Goal: Information Seeking & Learning: Learn about a topic

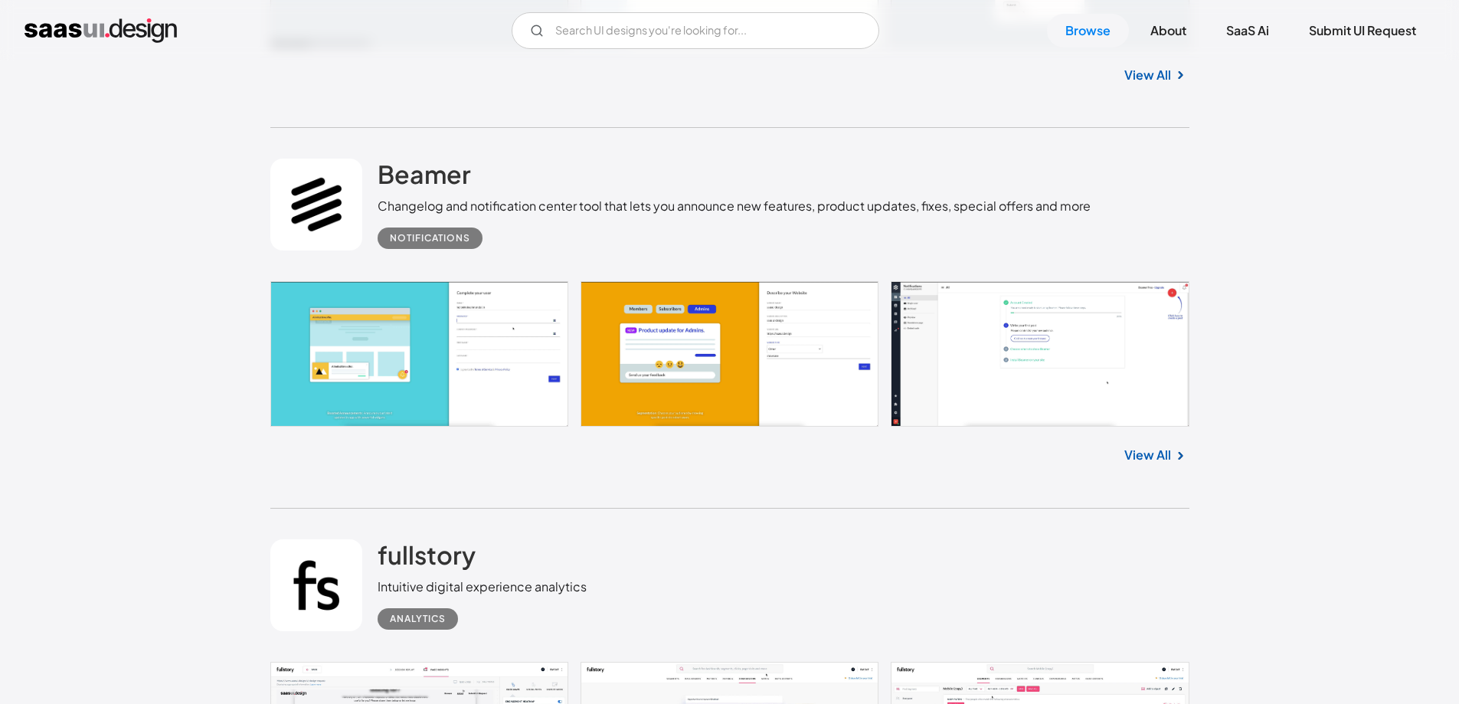
scroll to position [1762, 0]
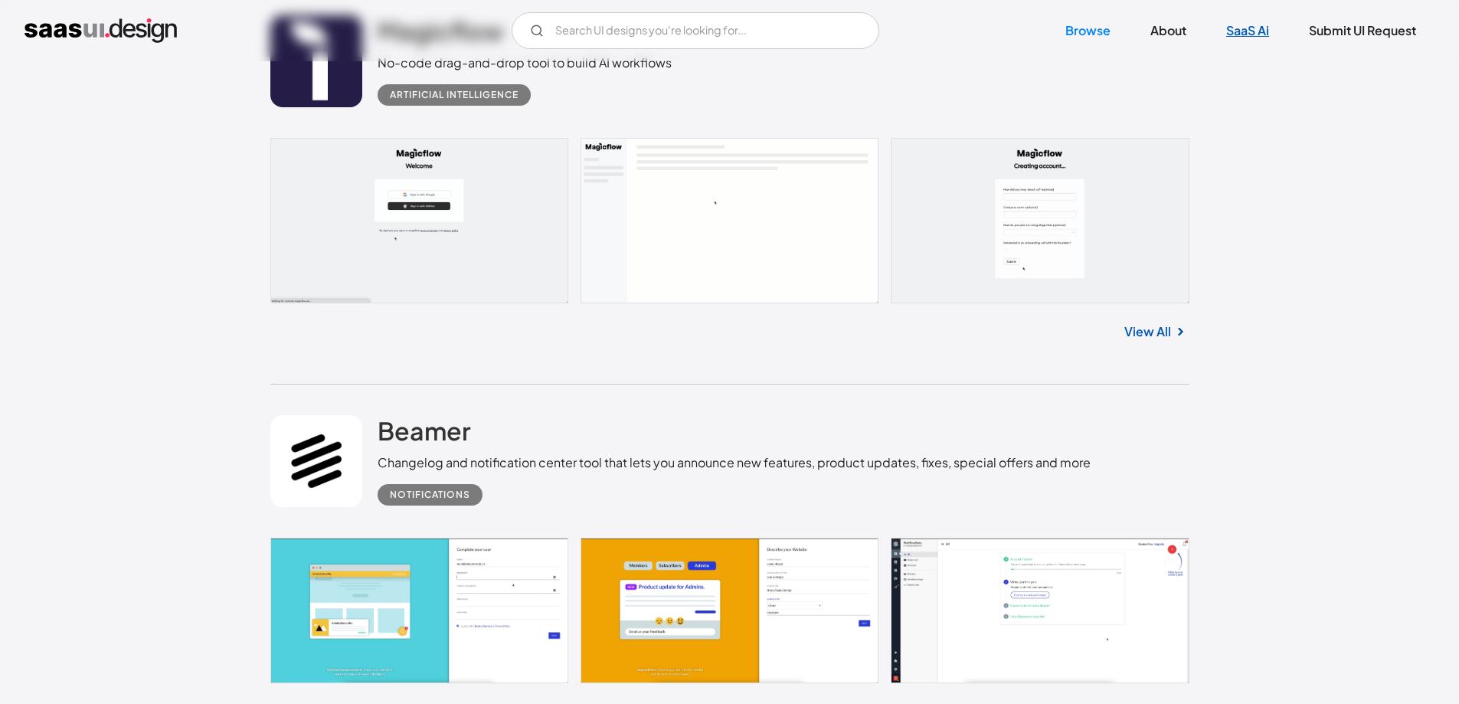
click at [1242, 33] on link "SaaS Ai" at bounding box center [1248, 31] width 80 height 34
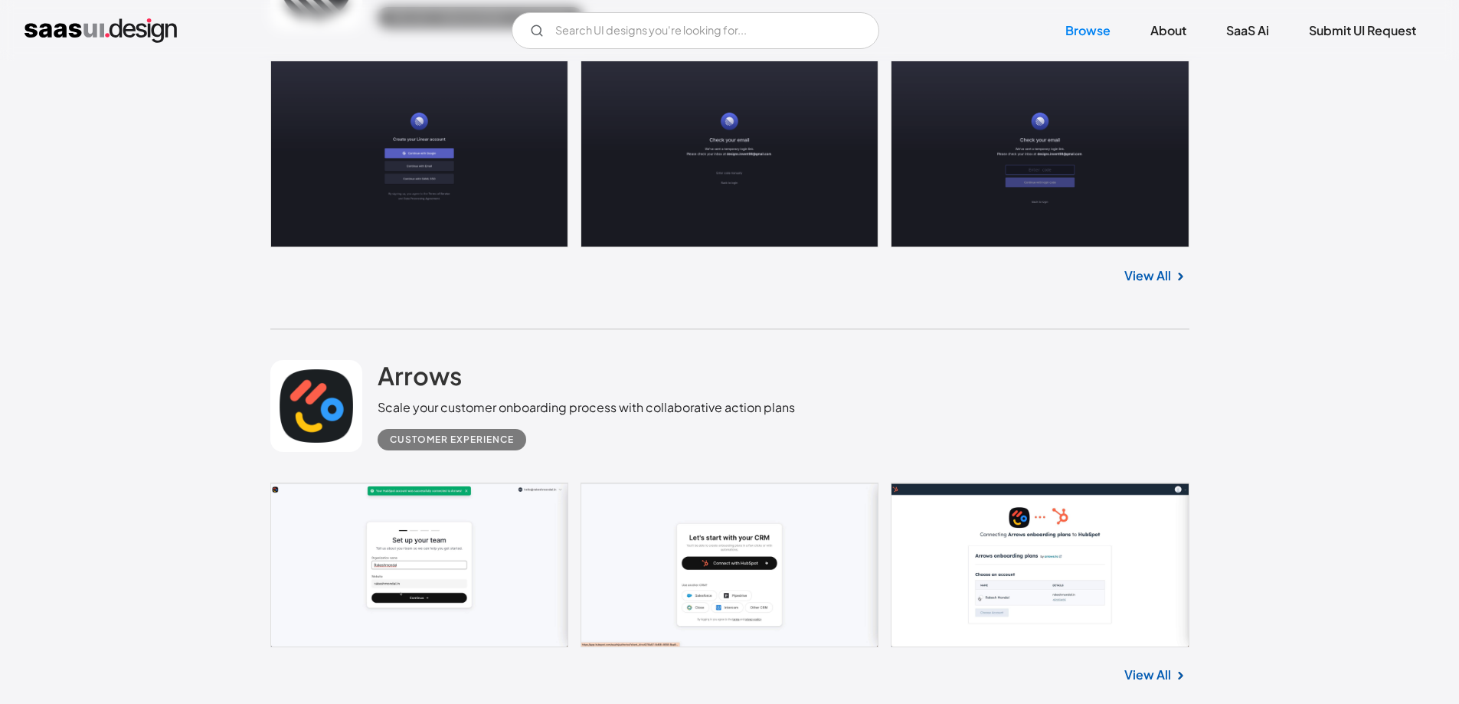
scroll to position [996, 0]
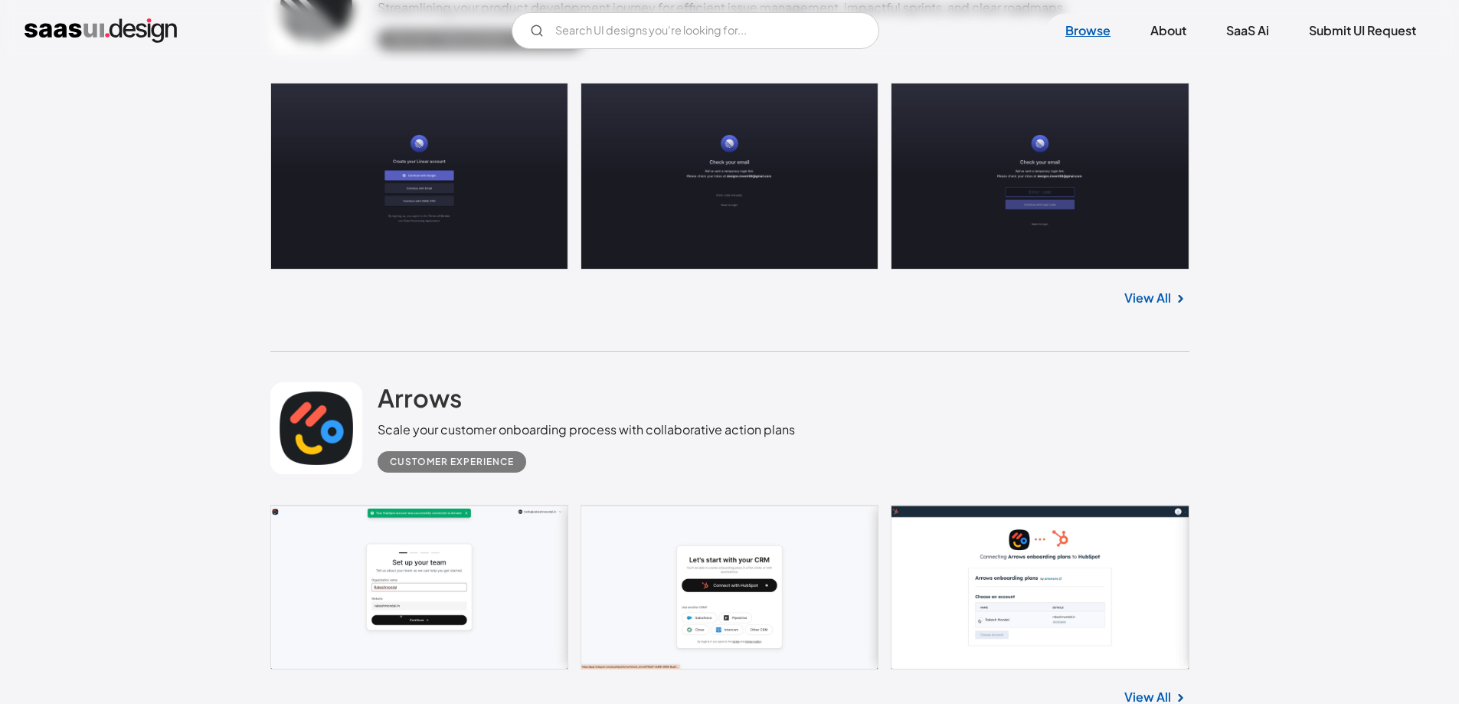
click at [1089, 34] on link "Browse" at bounding box center [1088, 31] width 82 height 34
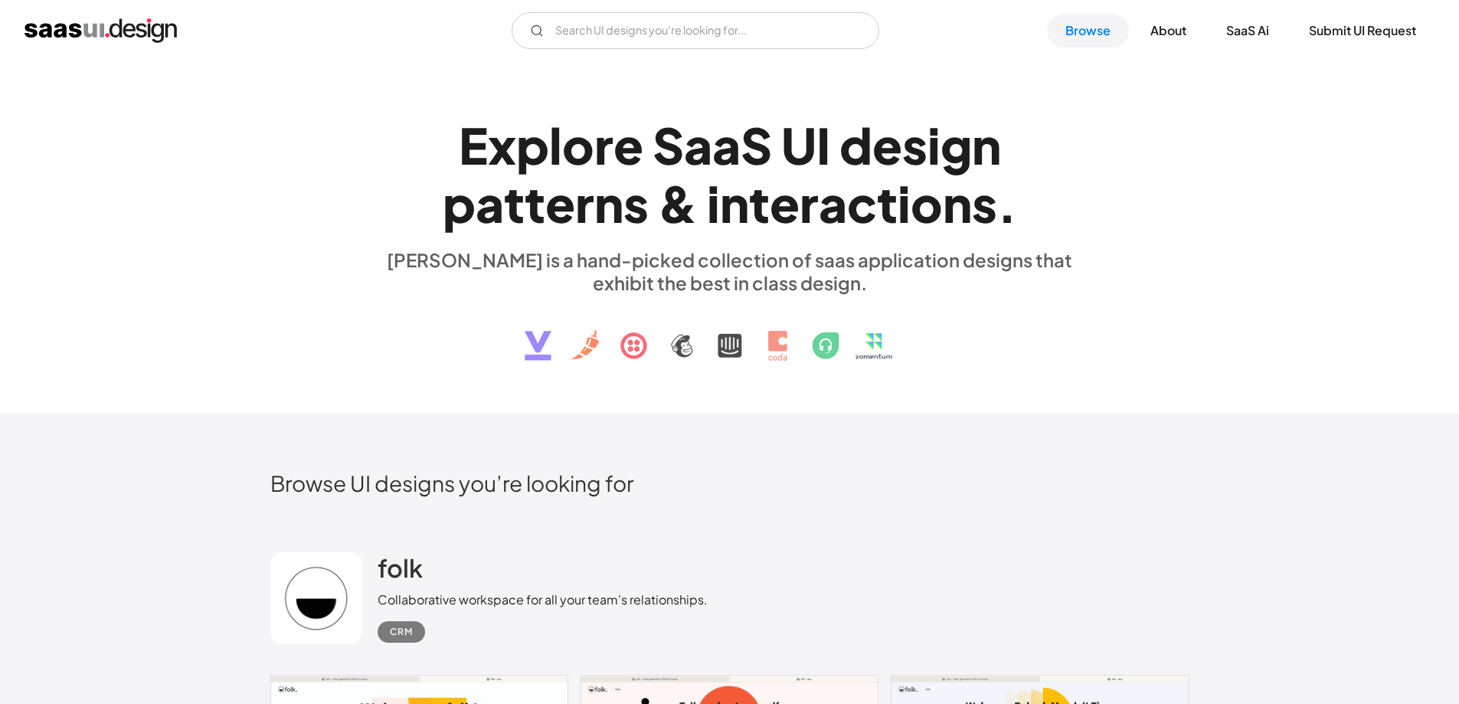
click at [107, 26] on img "home" at bounding box center [101, 30] width 152 height 25
click at [659, 28] on input "Email Form" at bounding box center [696, 30] width 368 height 37
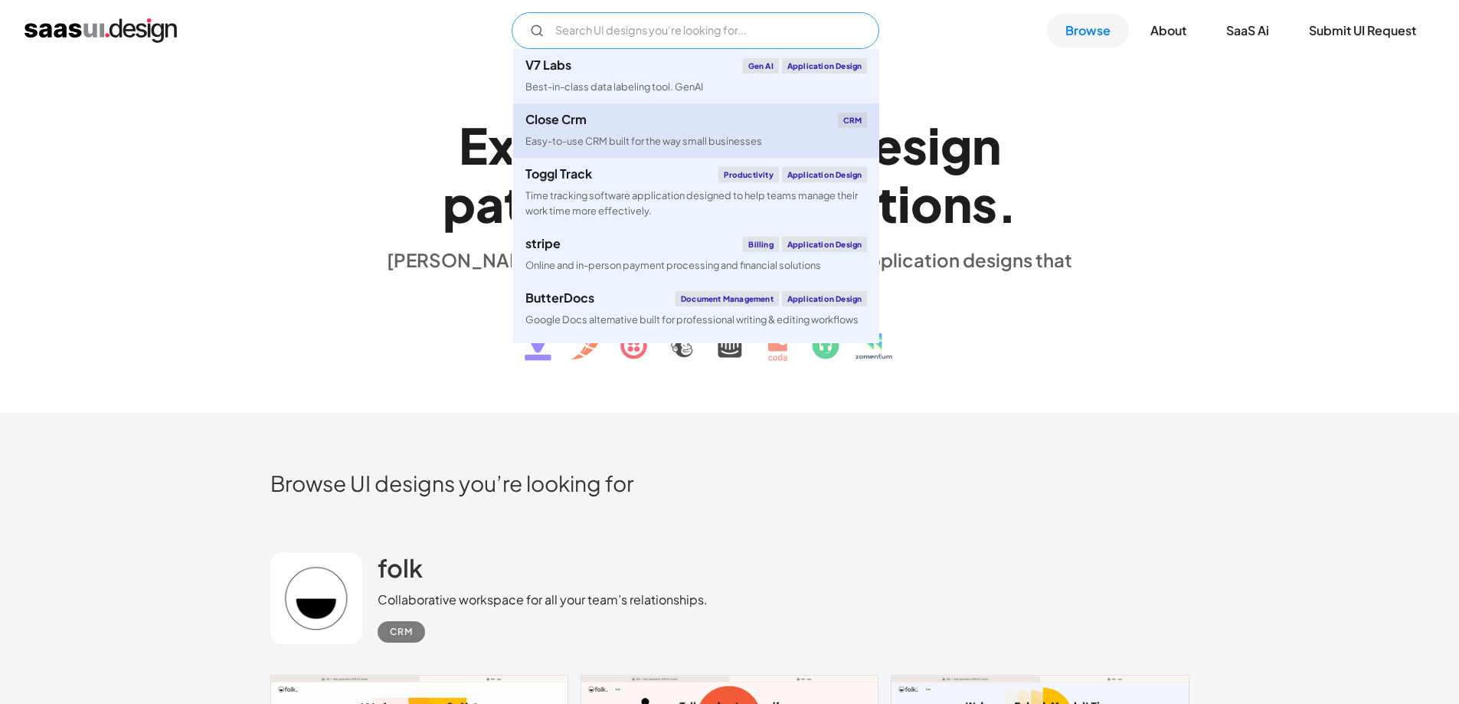
click at [624, 133] on link "Close Crm CRM Easy-to-use CRM built for the way small businesses" at bounding box center [696, 130] width 366 height 54
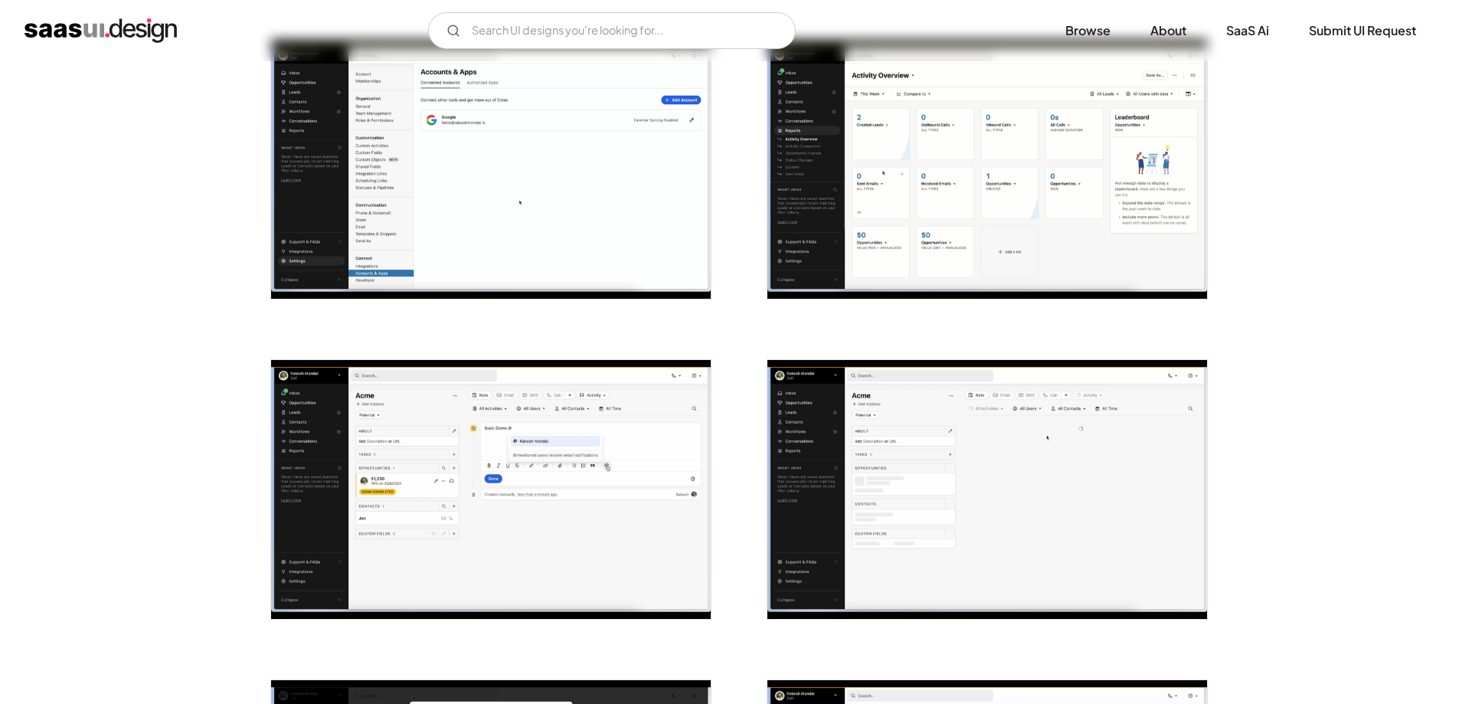
scroll to position [306, 0]
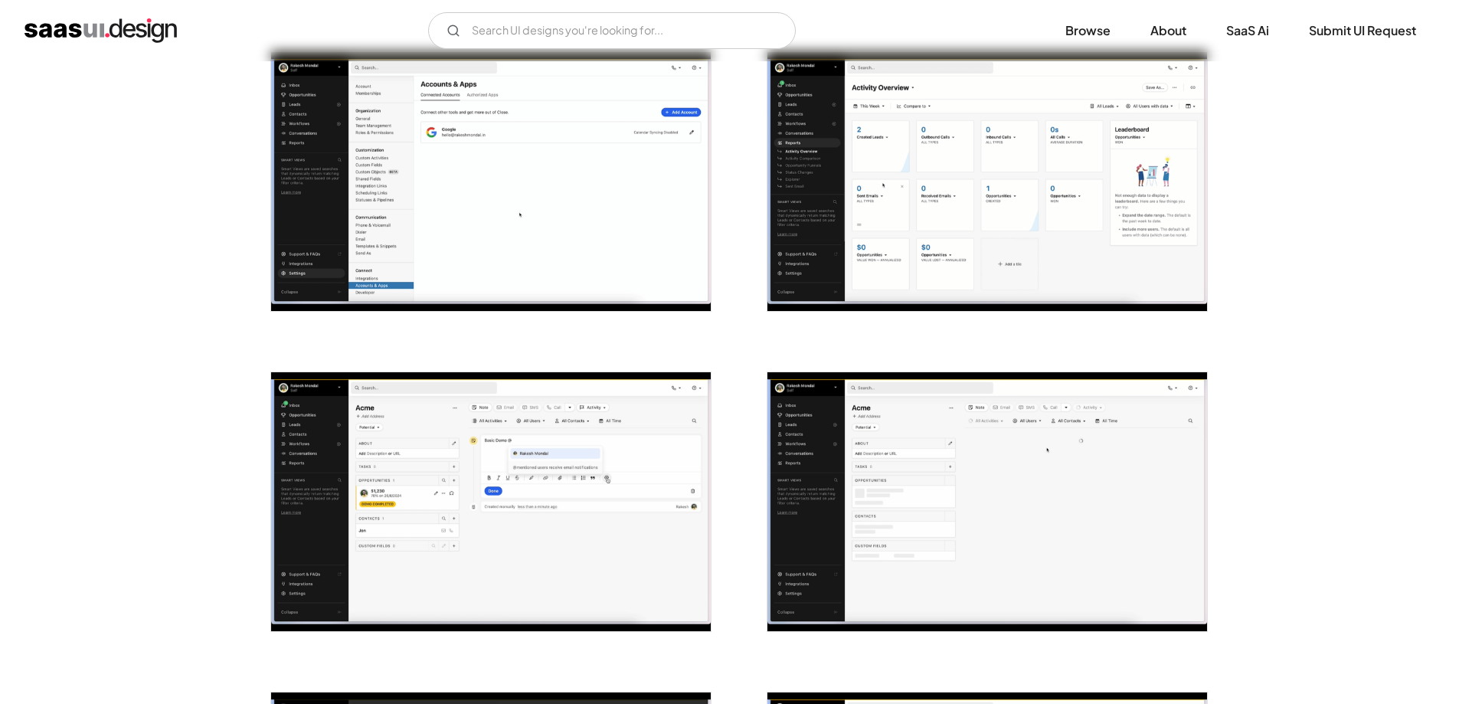
click at [522, 212] on img "open lightbox" at bounding box center [491, 181] width 440 height 259
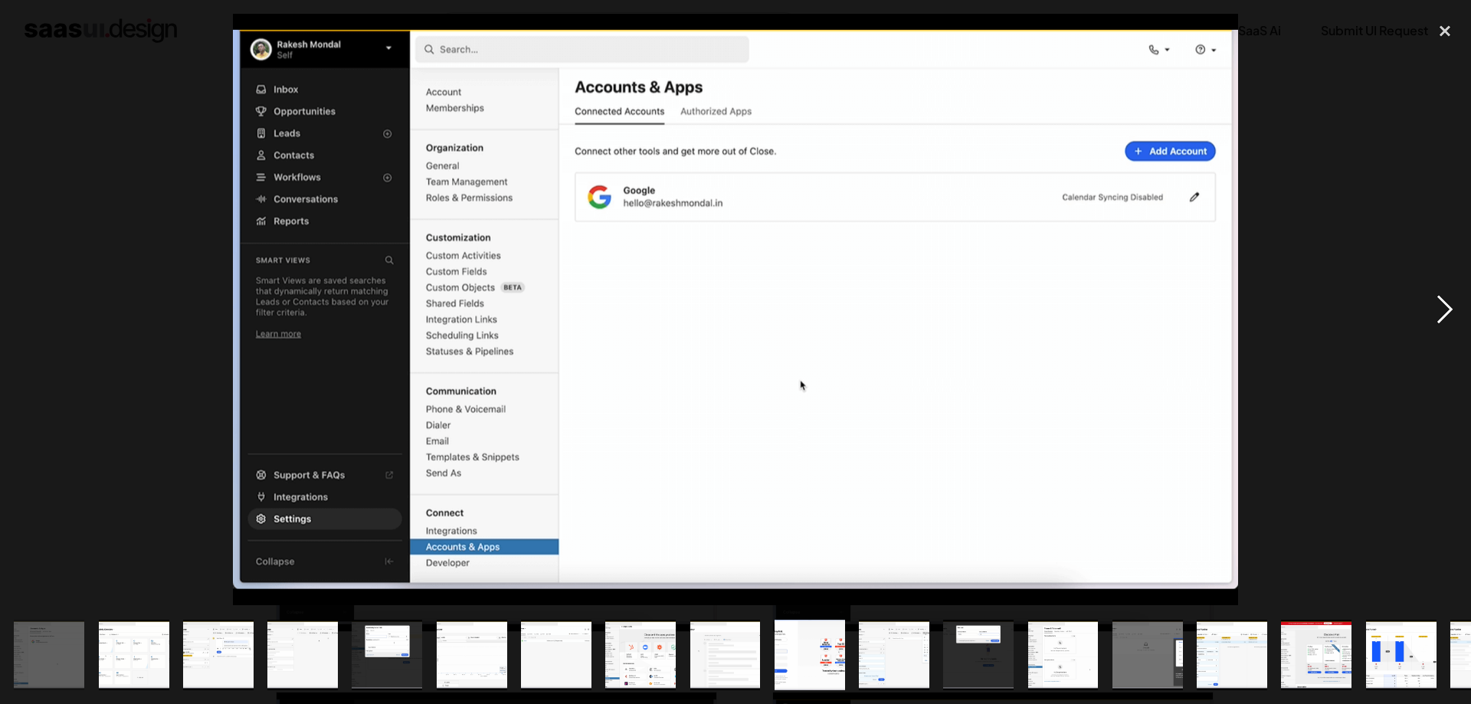
click at [1444, 315] on div "next image" at bounding box center [1445, 309] width 52 height 591
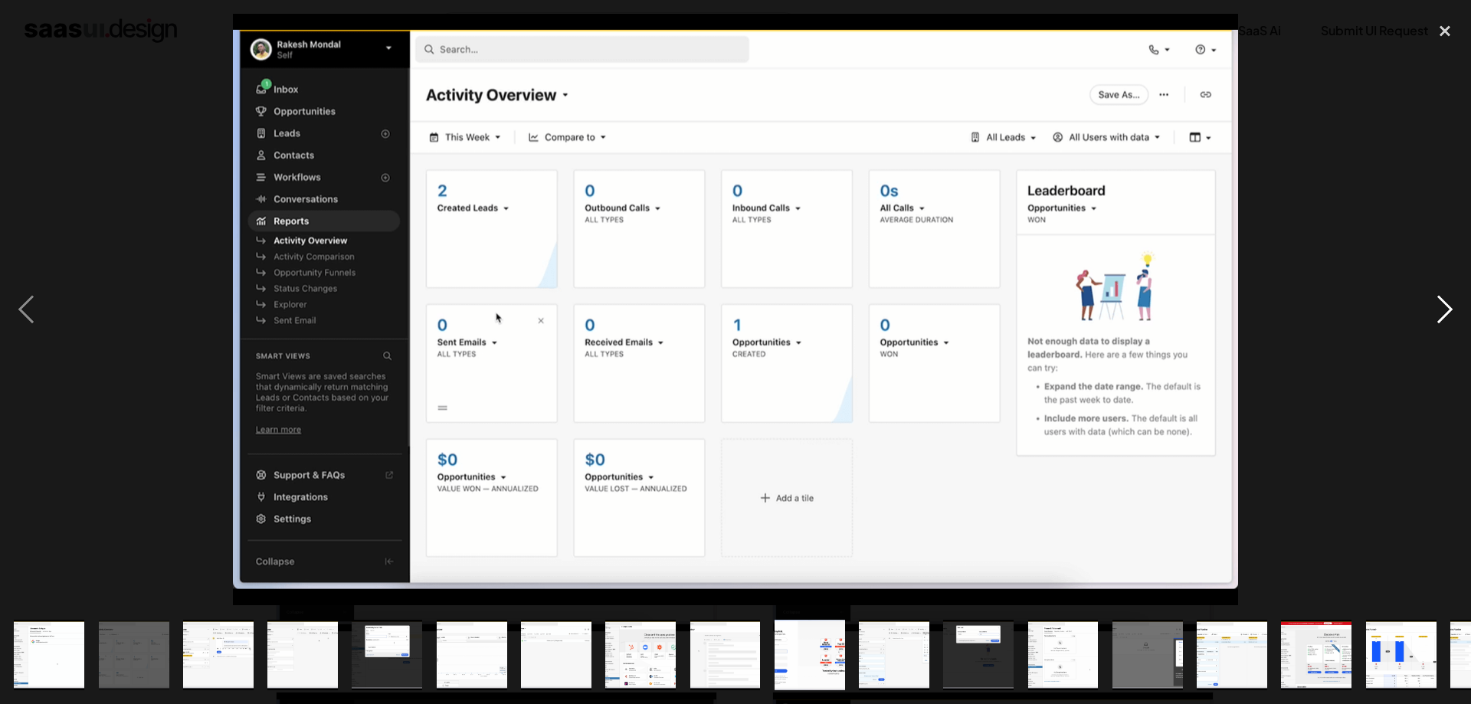
click at [1444, 315] on div "next image" at bounding box center [1445, 309] width 52 height 591
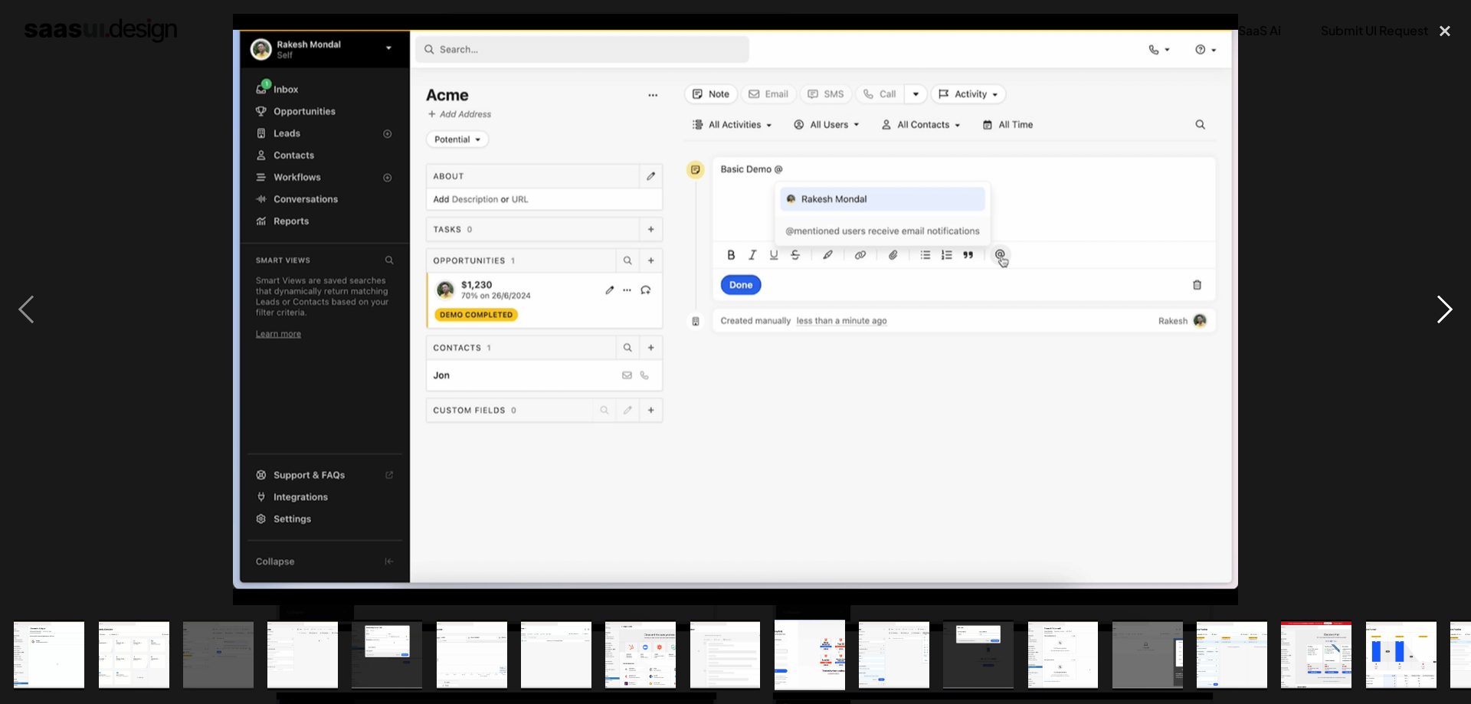
click at [1444, 315] on div "next image" at bounding box center [1445, 309] width 52 height 591
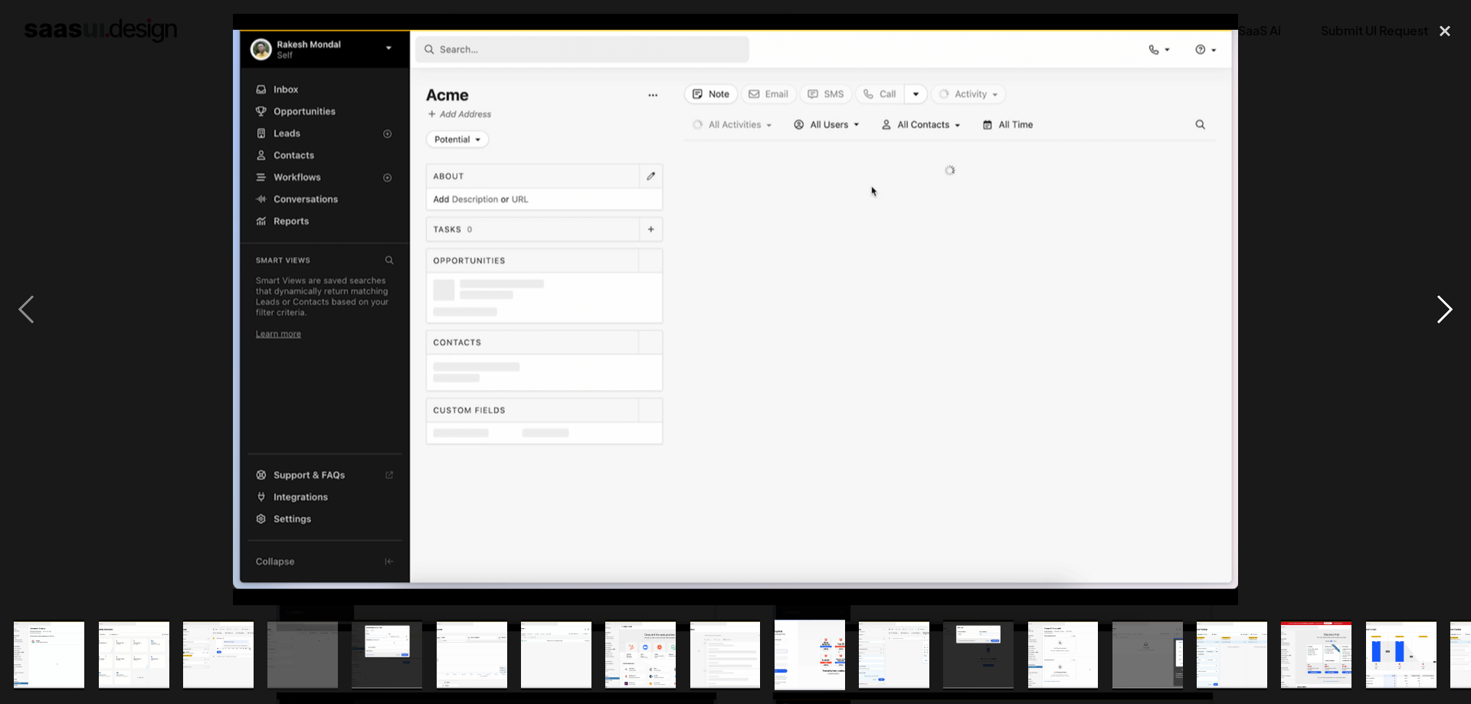
click at [1444, 315] on div "next image" at bounding box center [1445, 309] width 52 height 591
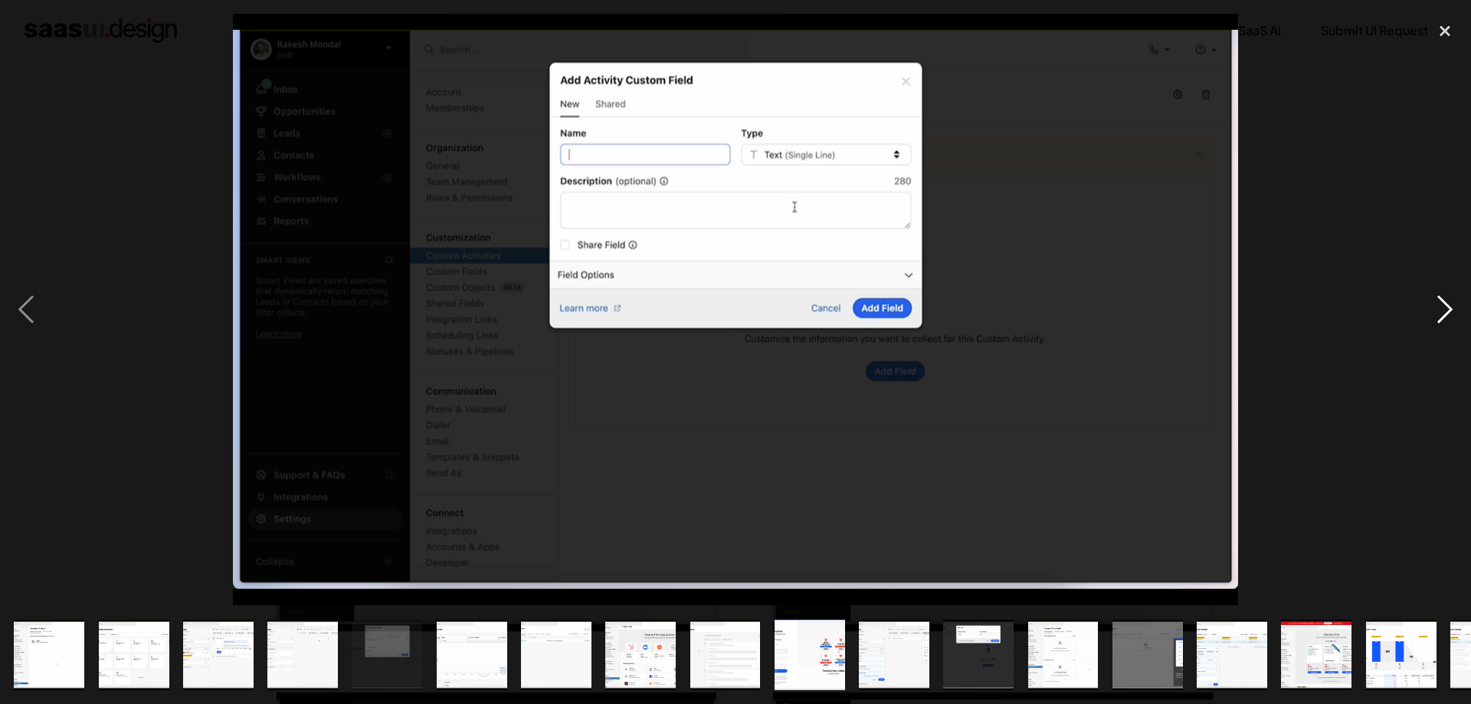
click at [1444, 315] on div "next image" at bounding box center [1445, 309] width 52 height 591
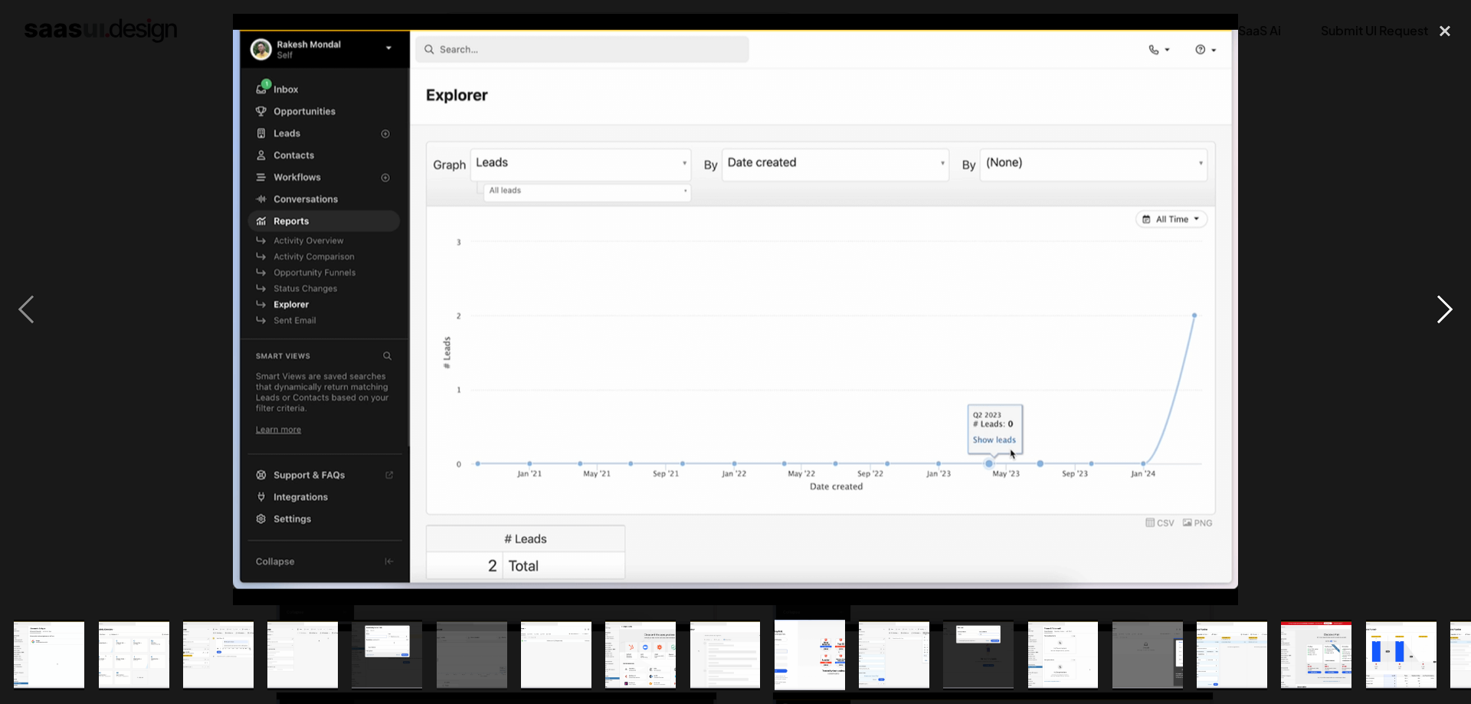
click at [1444, 315] on div "next image" at bounding box center [1445, 309] width 52 height 591
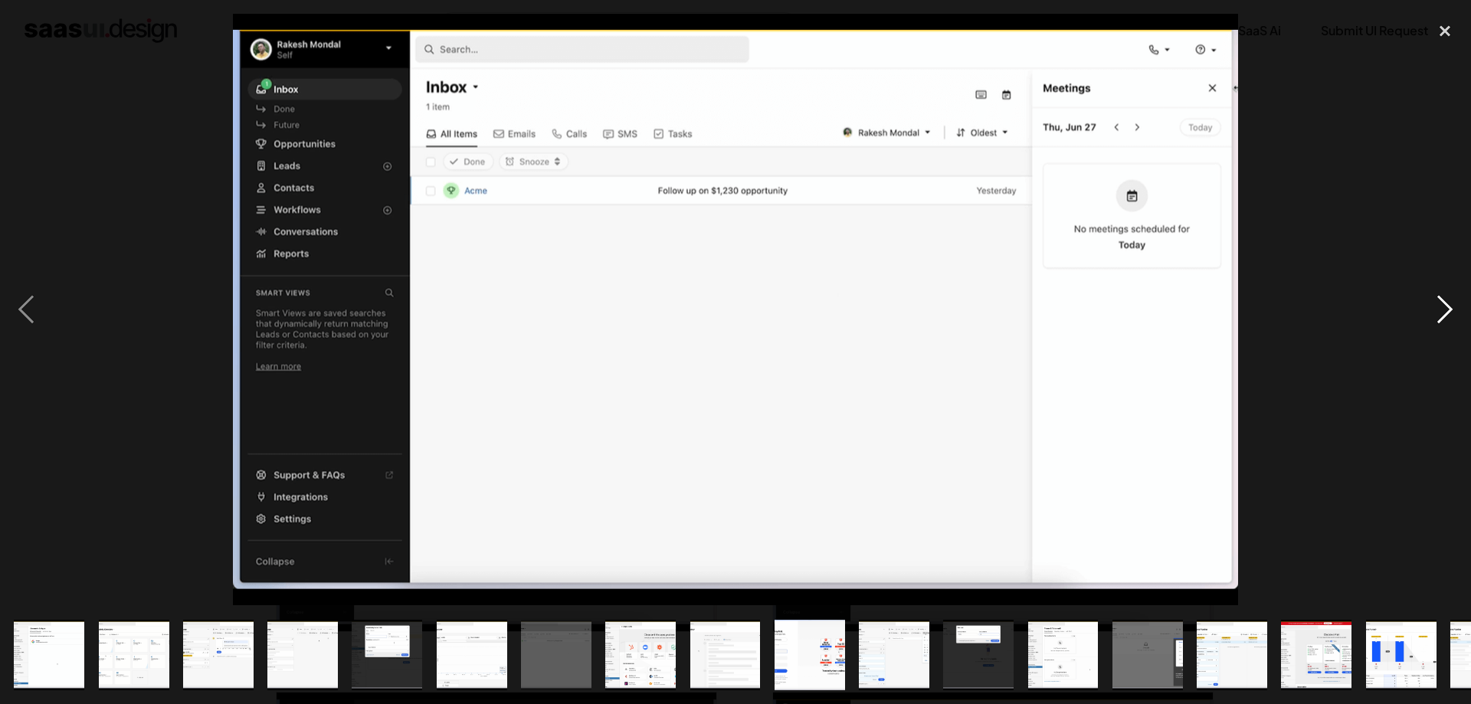
click at [1444, 315] on div "next image" at bounding box center [1445, 309] width 52 height 591
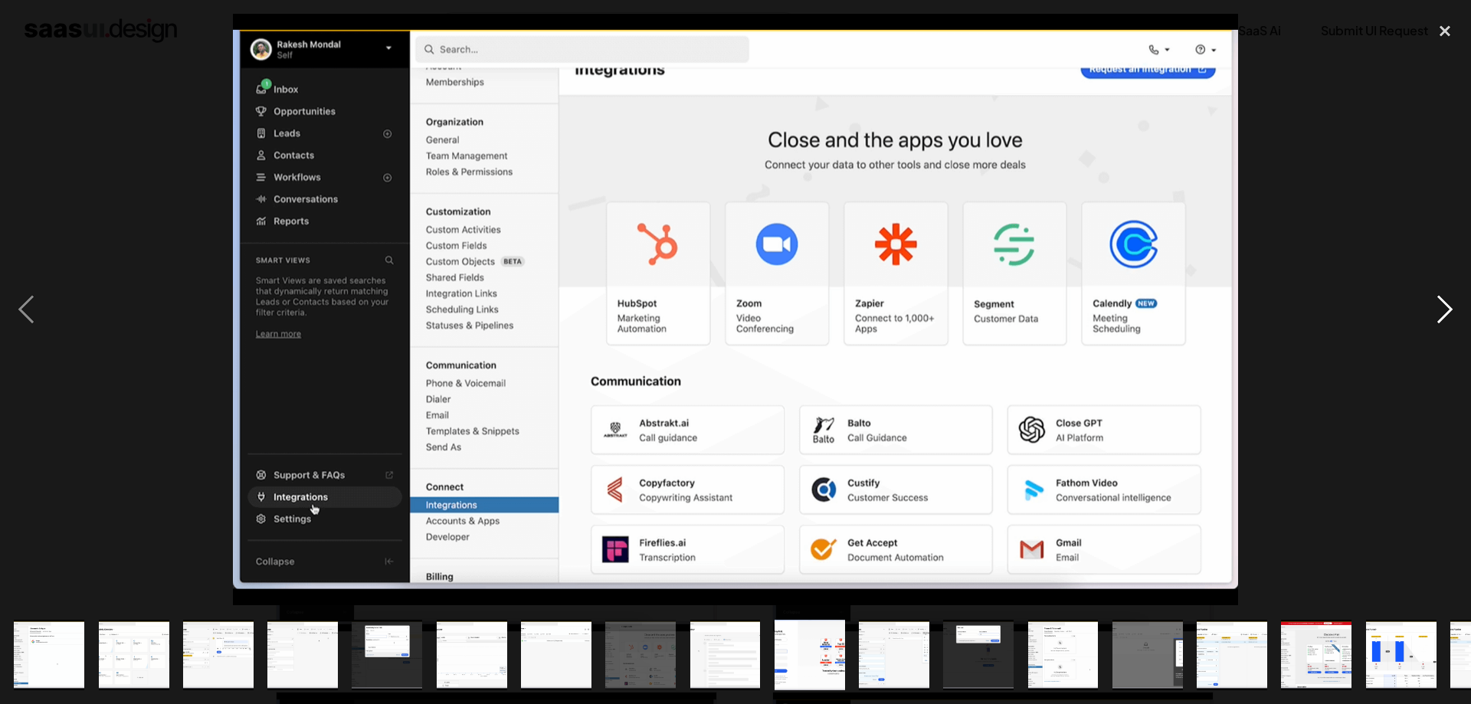
click at [1444, 315] on div "next image" at bounding box center [1445, 309] width 52 height 591
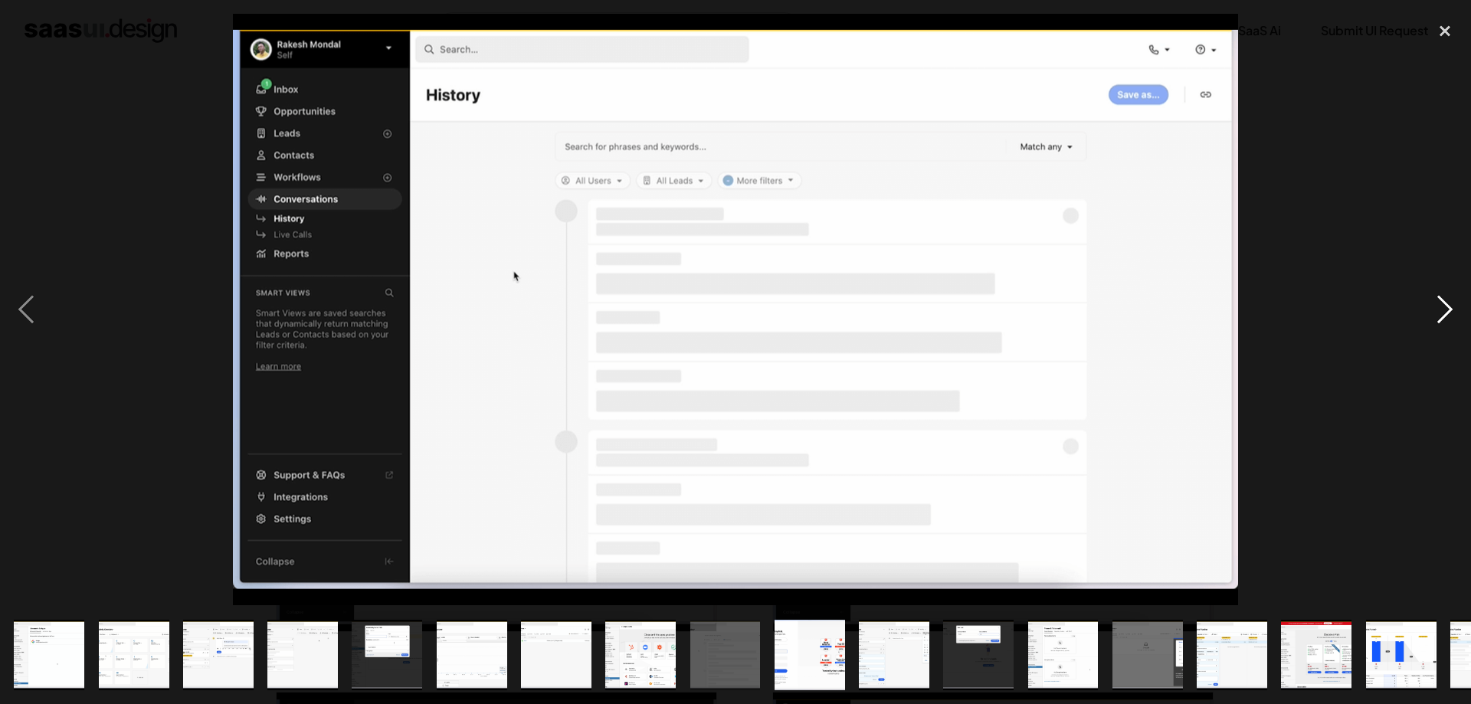
click at [1444, 315] on div "next image" at bounding box center [1445, 309] width 52 height 591
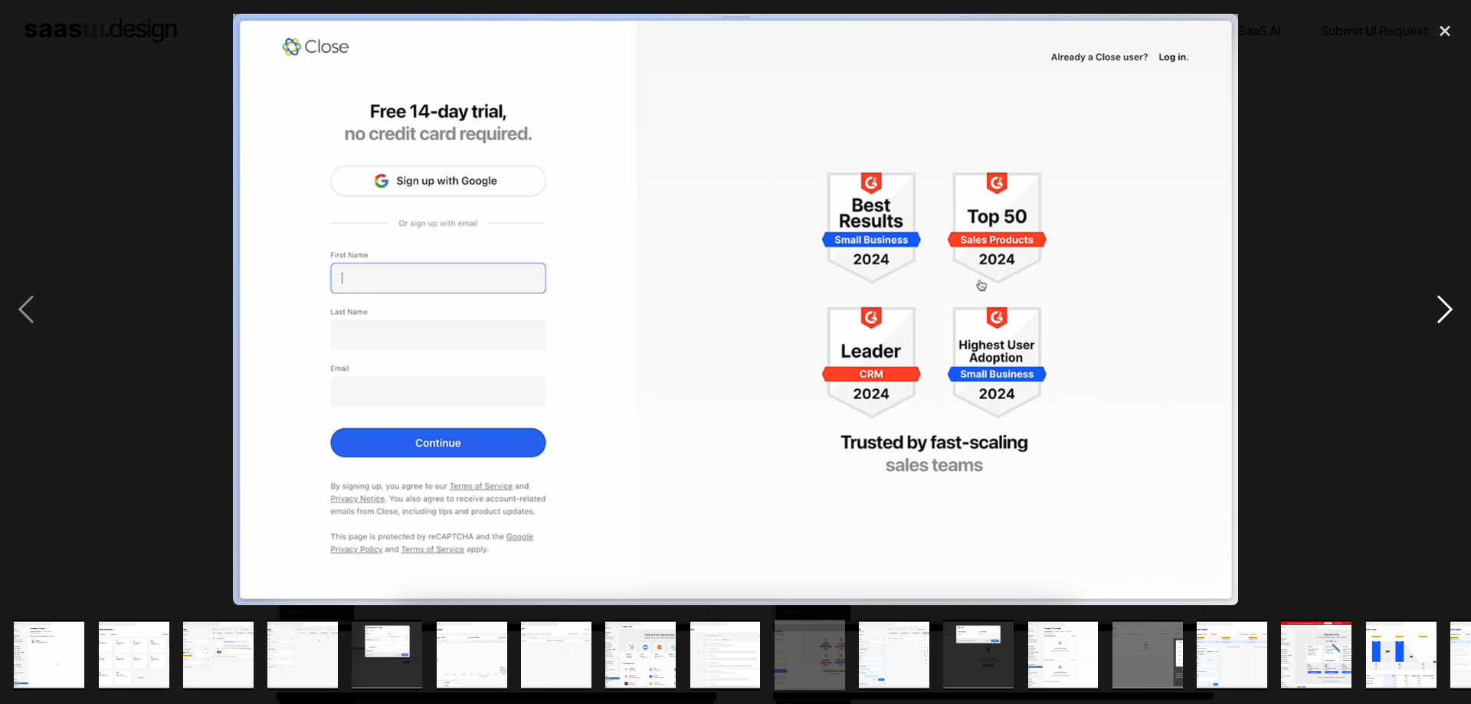
click at [1444, 315] on div "next image" at bounding box center [1445, 309] width 52 height 591
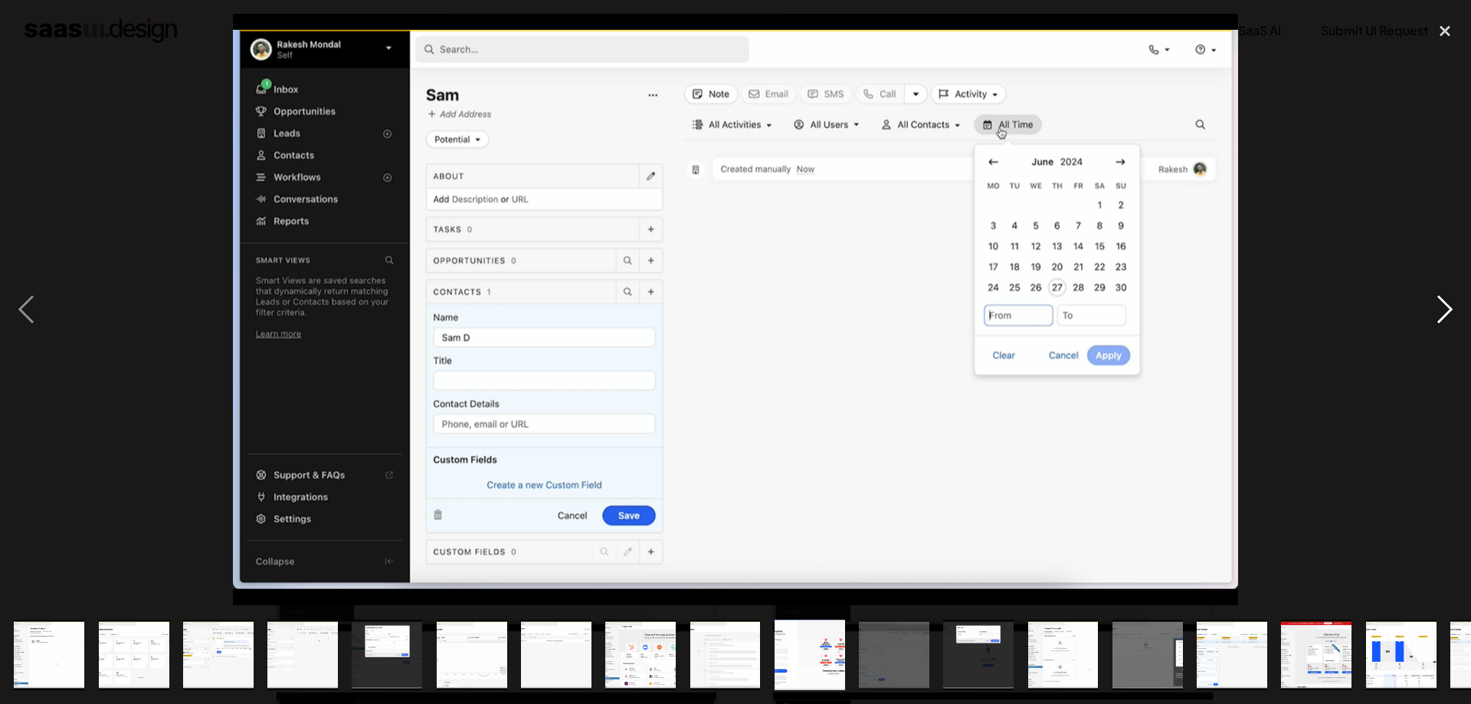
click at [1444, 315] on div "next image" at bounding box center [1445, 309] width 52 height 591
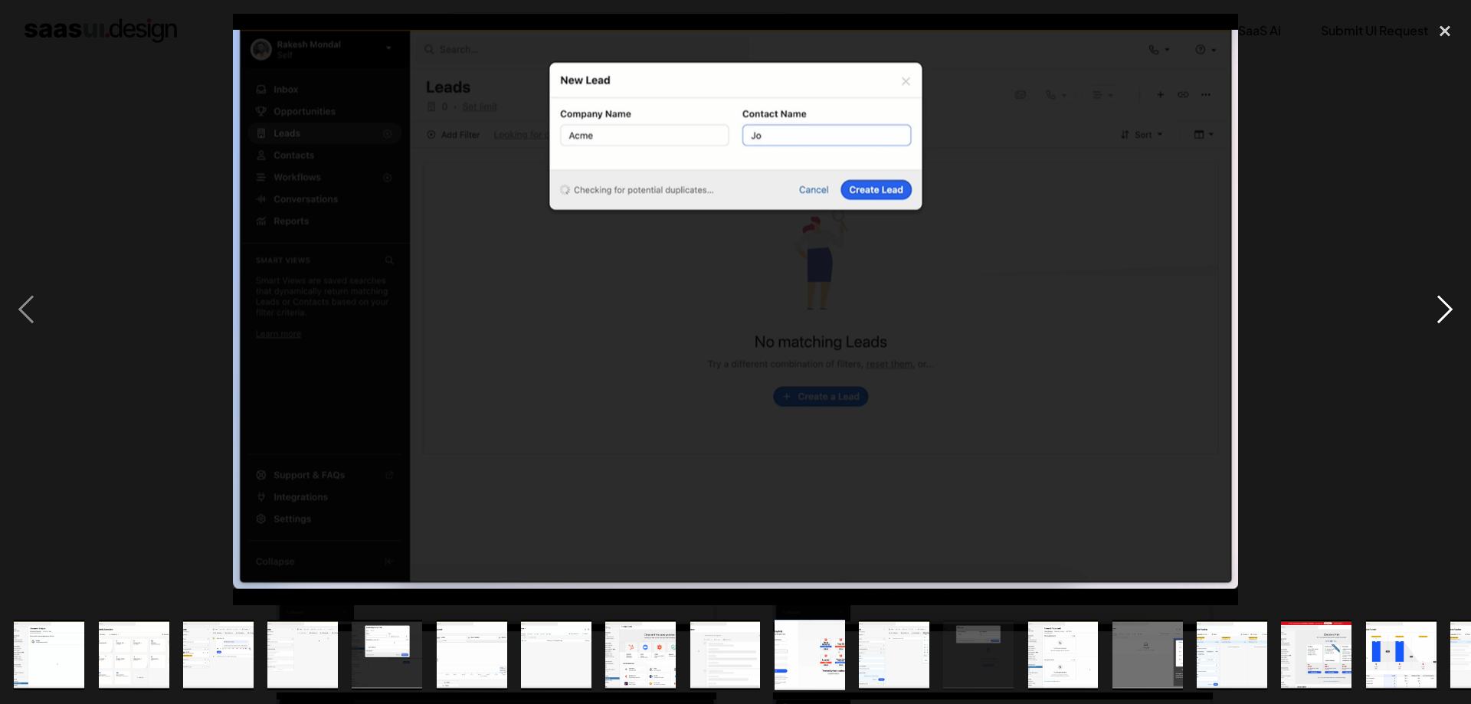
click at [1444, 315] on div "next image" at bounding box center [1445, 309] width 52 height 591
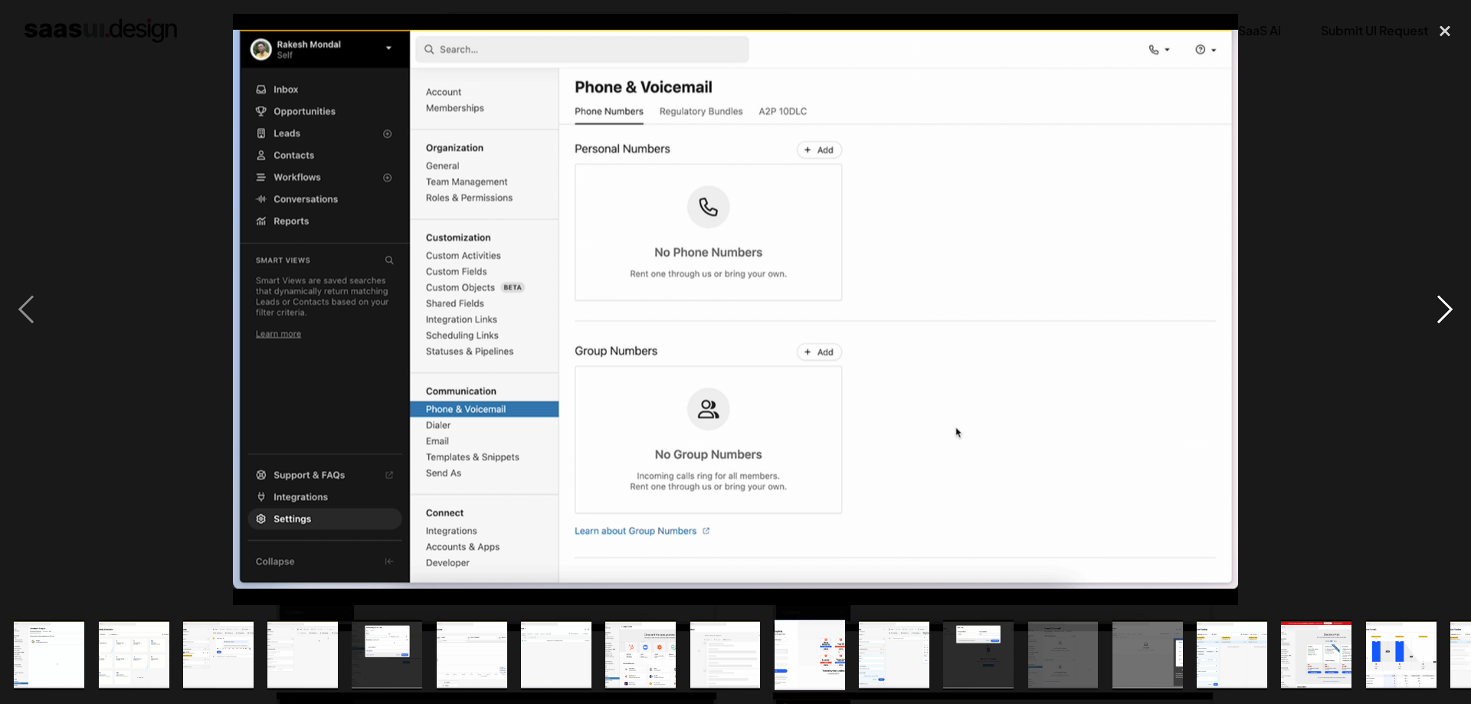
click at [1444, 315] on div "next image" at bounding box center [1445, 309] width 52 height 591
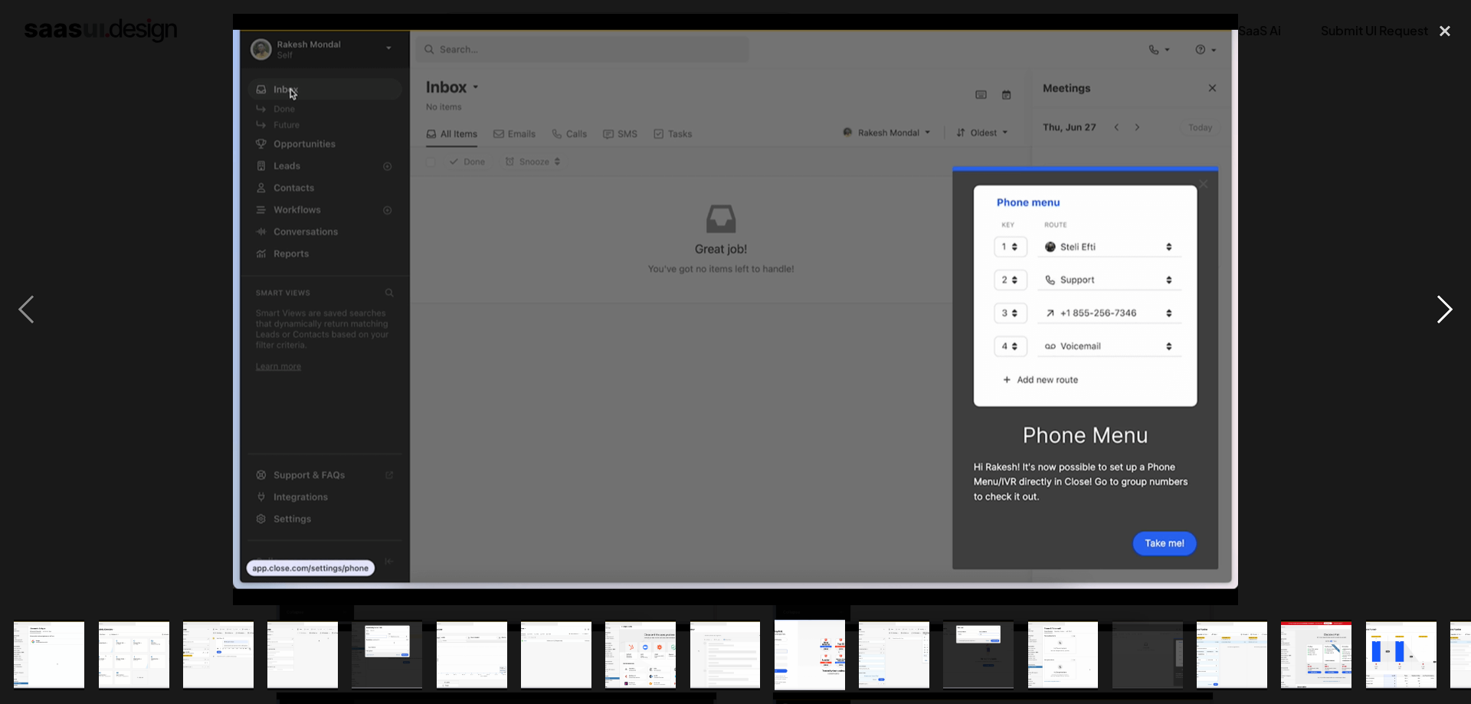
click at [1444, 315] on div "next image" at bounding box center [1445, 309] width 52 height 591
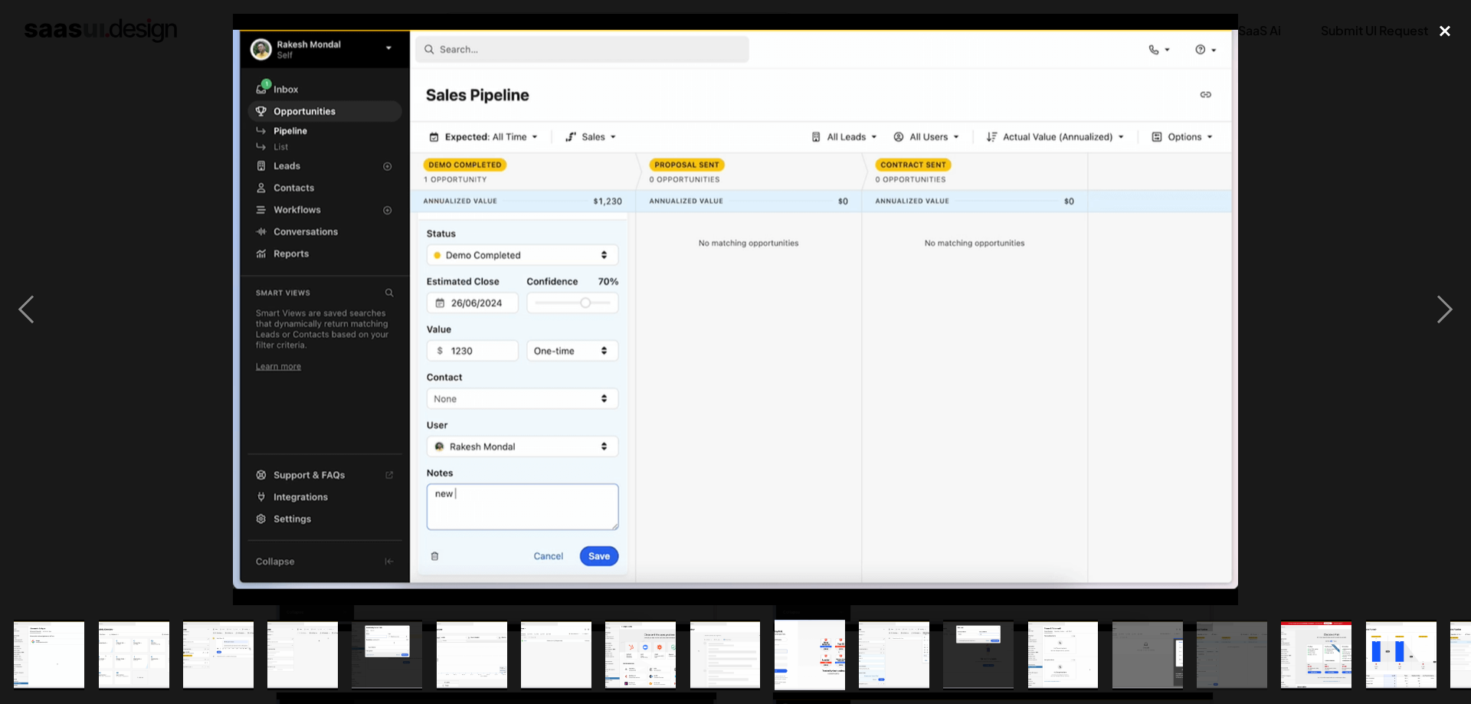
click at [1445, 35] on div "close lightbox" at bounding box center [1445, 31] width 52 height 34
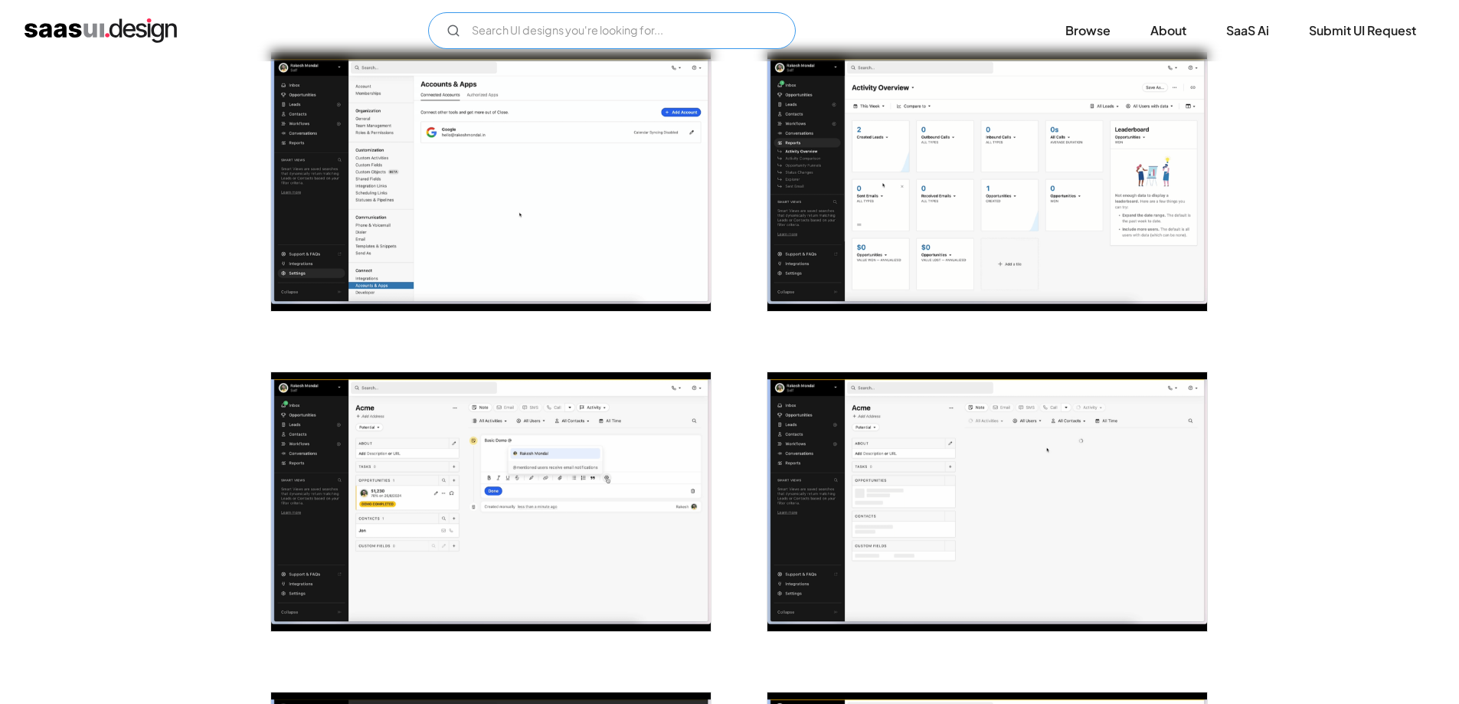
click at [622, 40] on input "Email Form" at bounding box center [612, 30] width 368 height 37
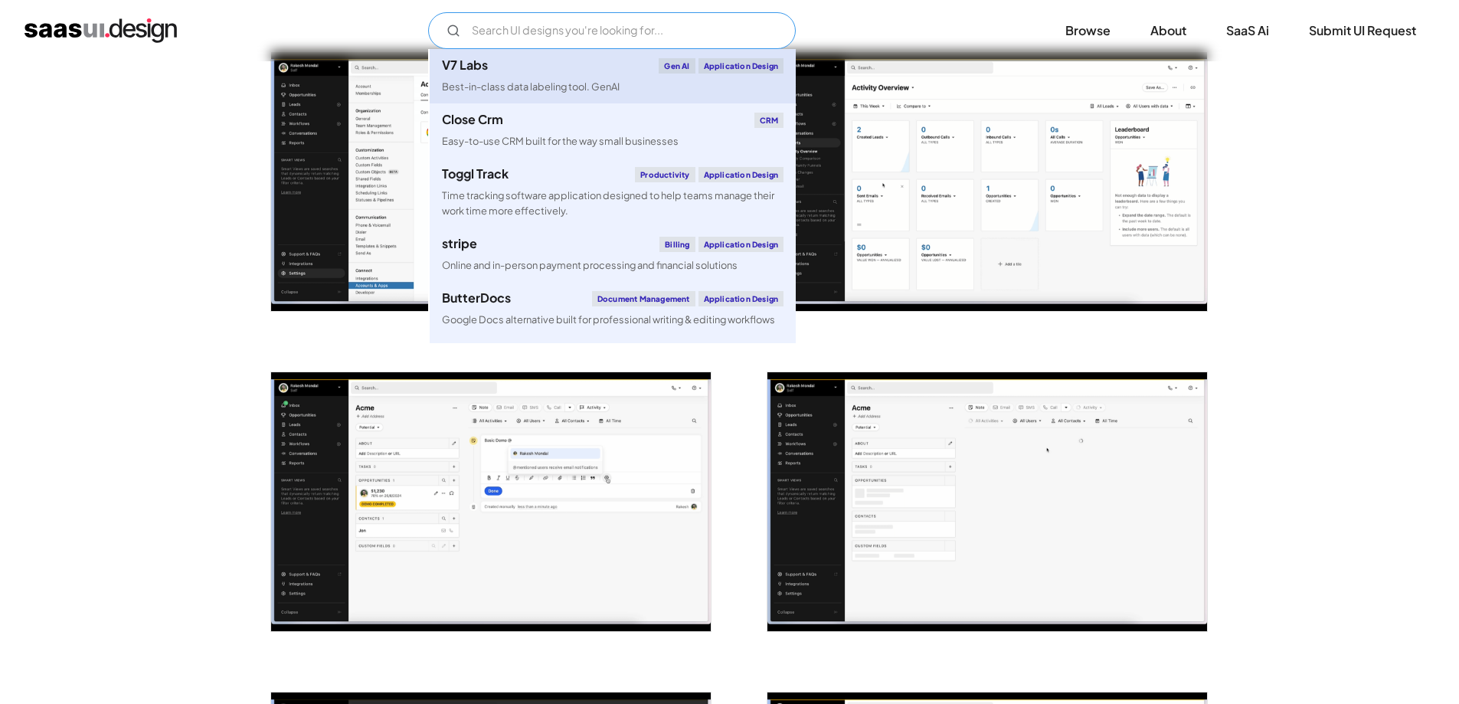
click at [528, 70] on div "V7 Labs Gen AI Application Design" at bounding box center [613, 65] width 342 height 15
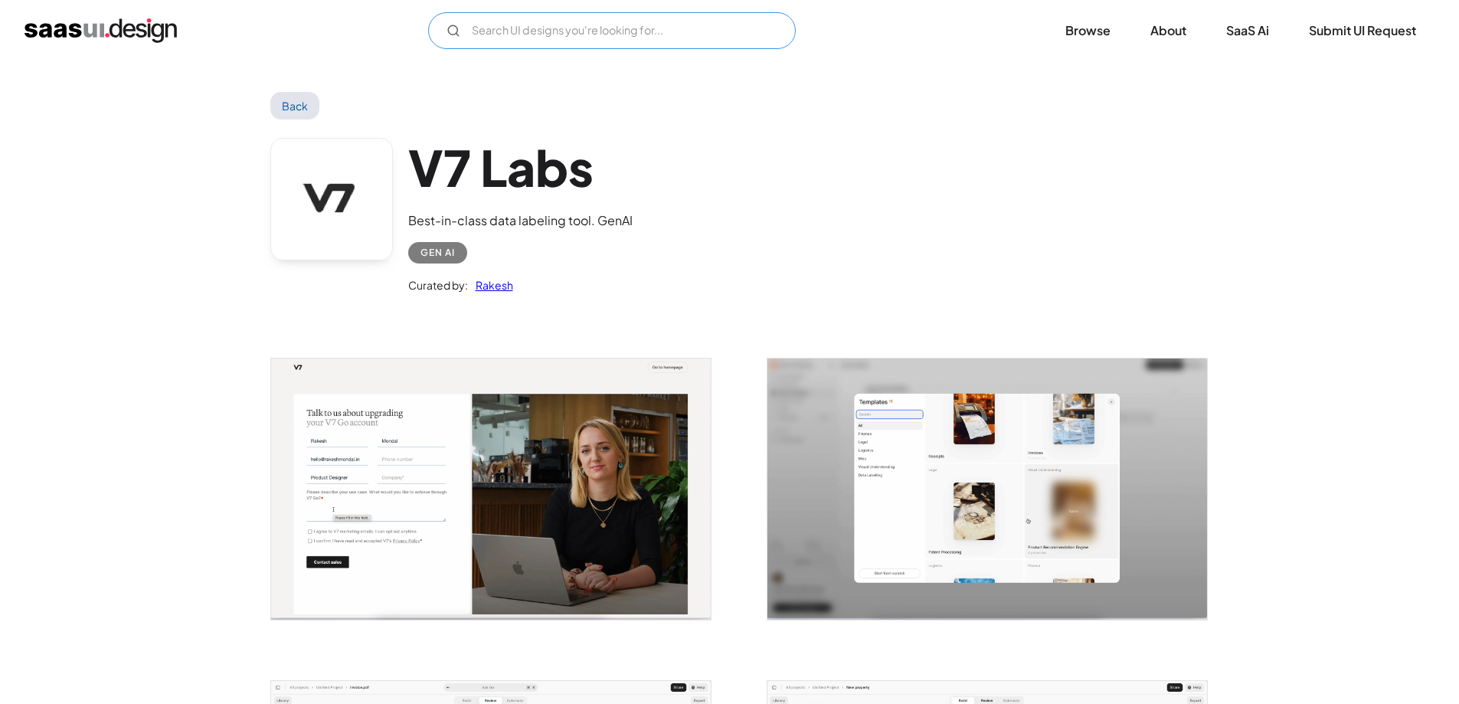
click at [660, 41] on input "Email Form" at bounding box center [612, 30] width 368 height 37
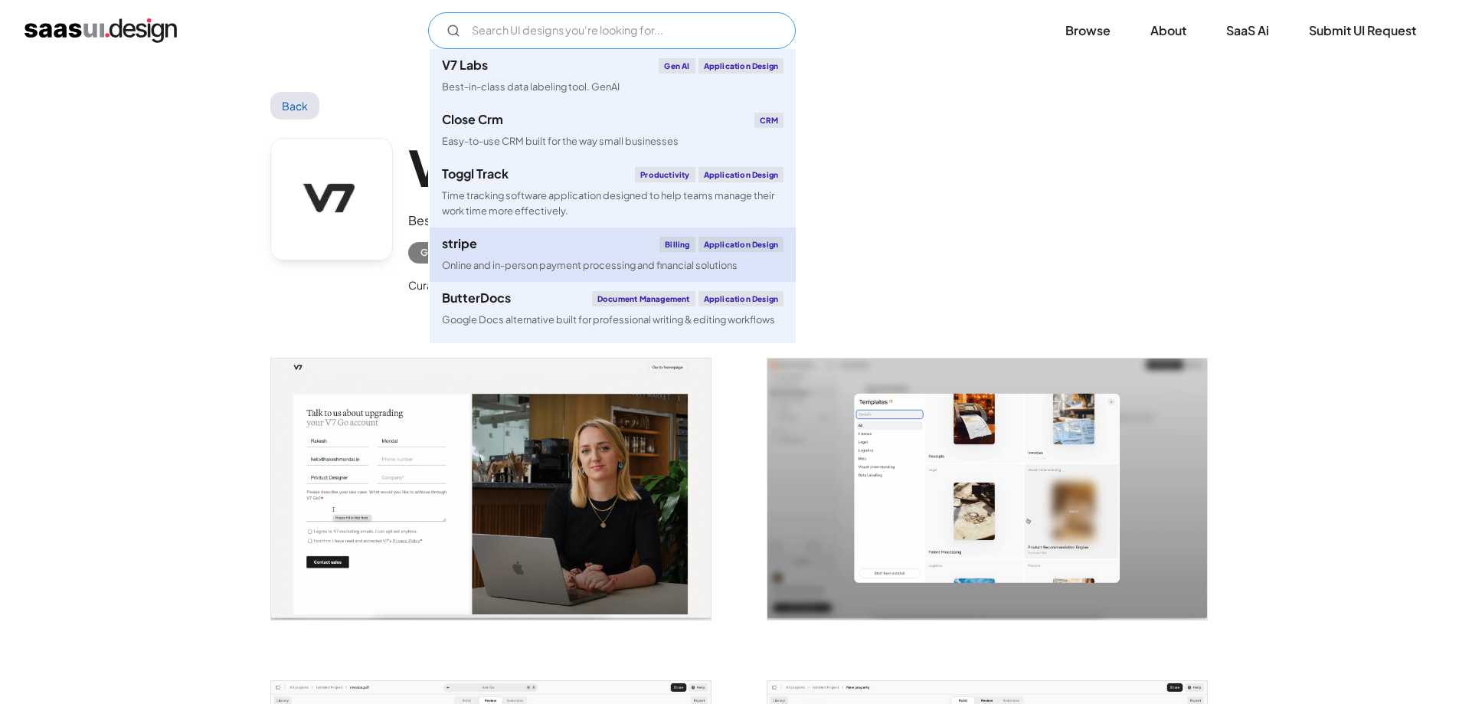
click at [499, 252] on link "stripe Billing Application Design Online and in-person payment processing and f…" at bounding box center [613, 254] width 366 height 54
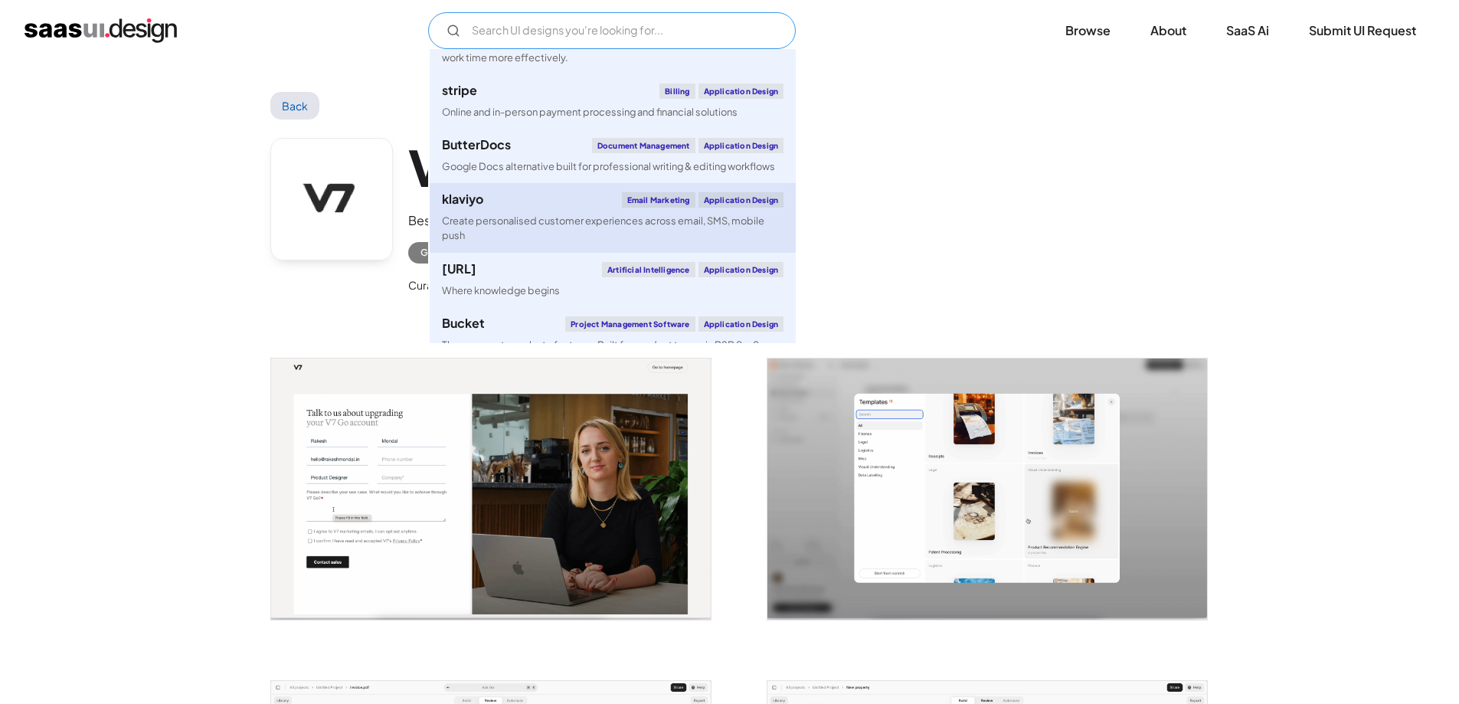
scroll to position [230, 0]
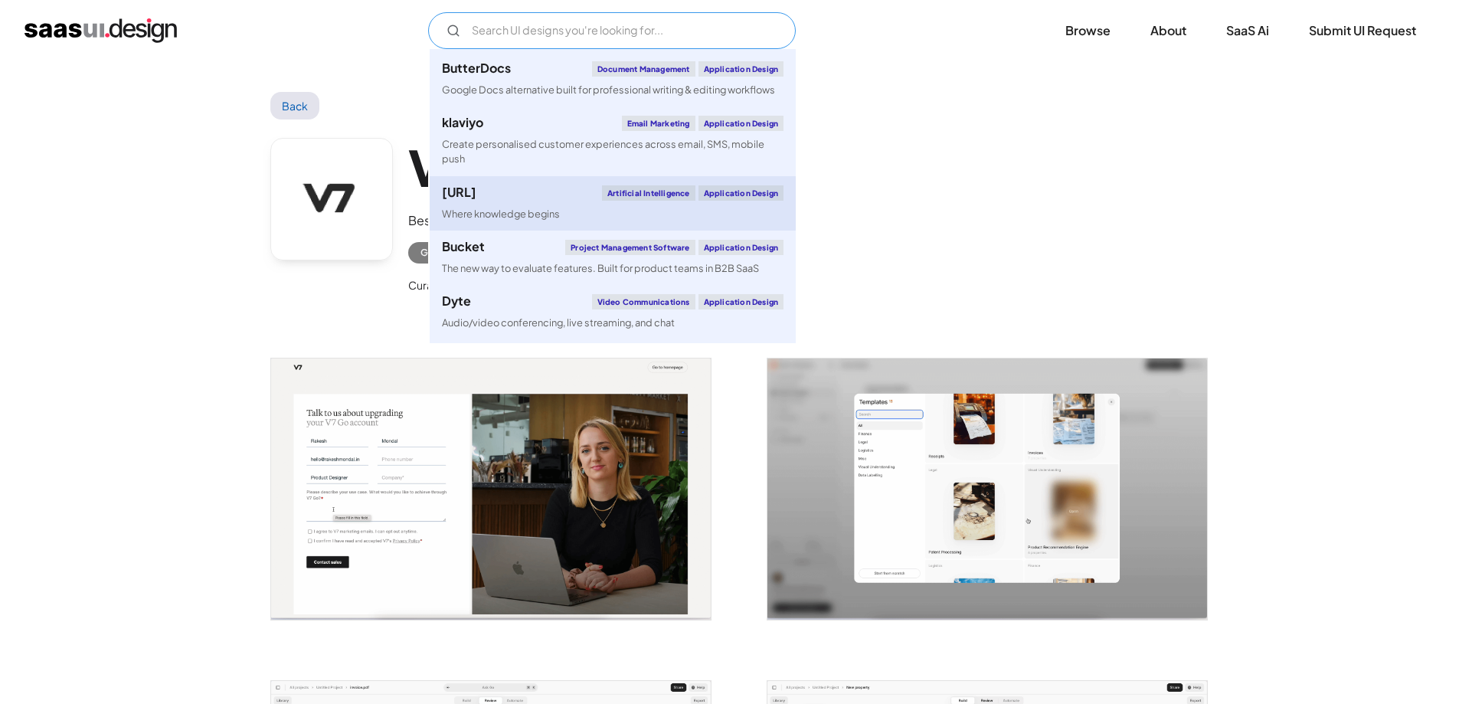
click at [476, 193] on div "[URL]" at bounding box center [459, 192] width 34 height 12
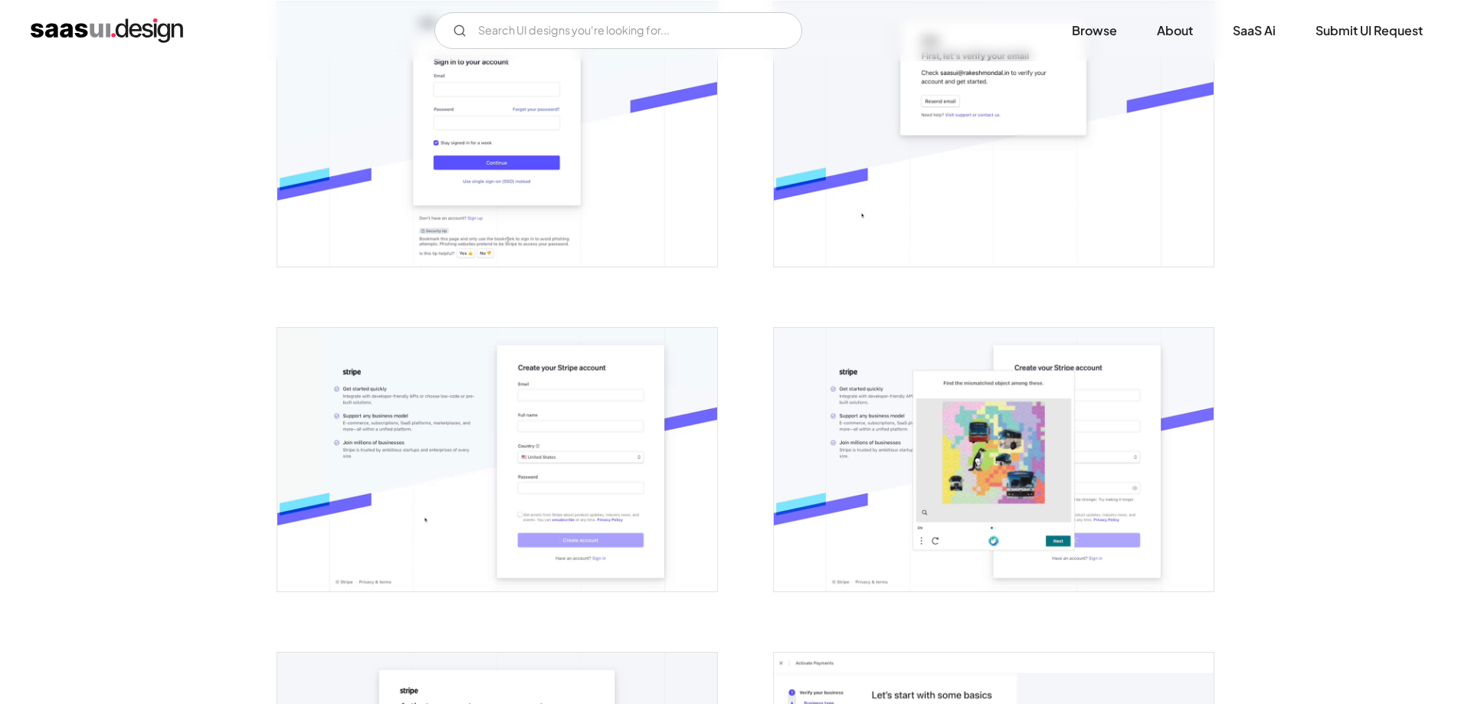
scroll to position [383, 0]
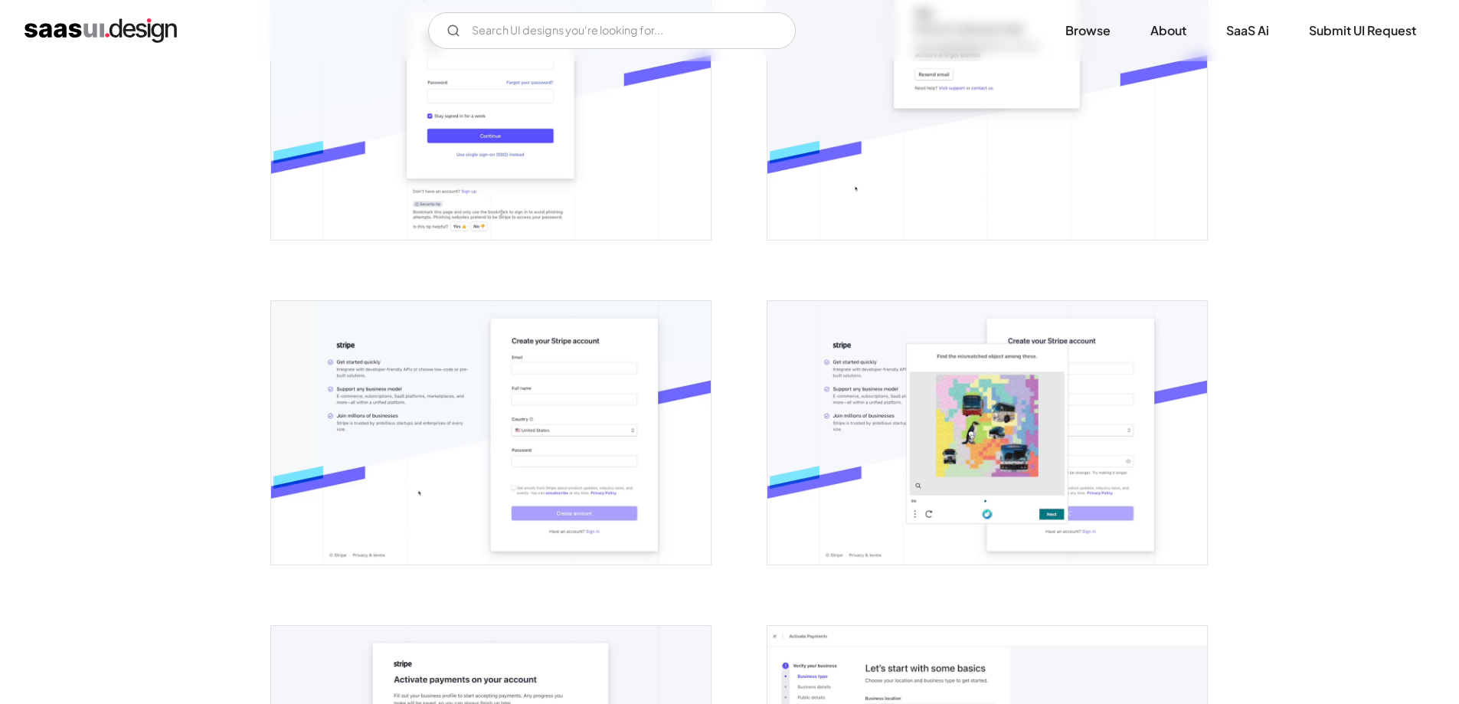
click at [516, 159] on img "open lightbox" at bounding box center [491, 106] width 440 height 263
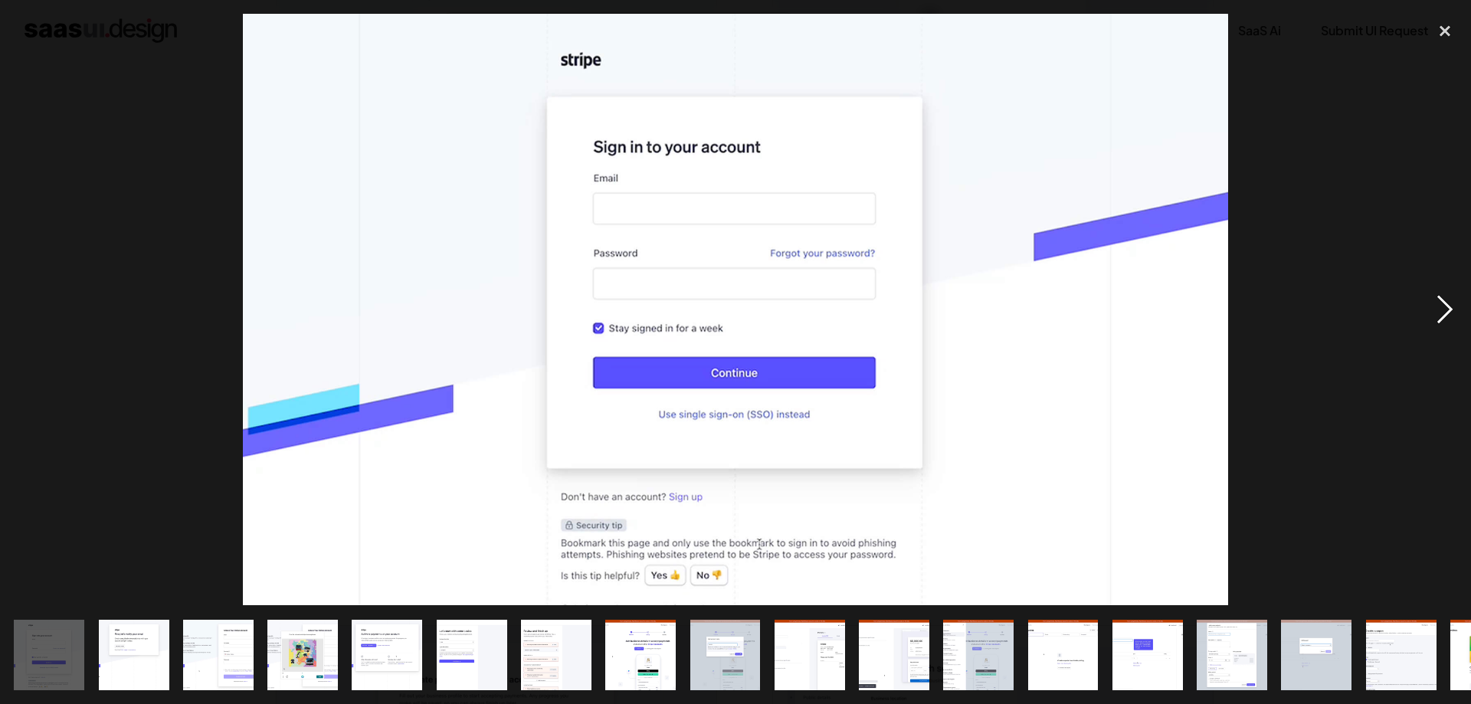
click at [1445, 320] on div "next image" at bounding box center [1445, 309] width 52 height 591
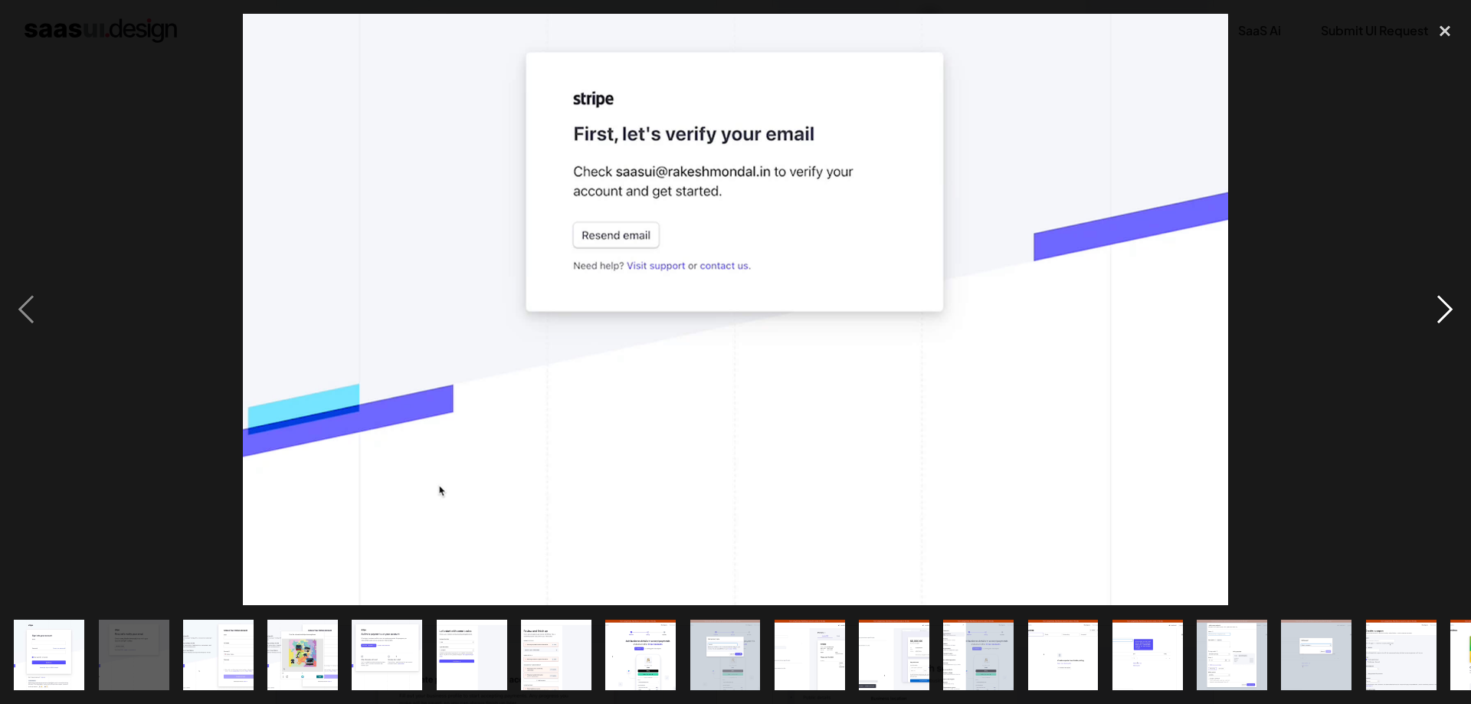
click at [1445, 320] on div "next image" at bounding box center [1445, 309] width 52 height 591
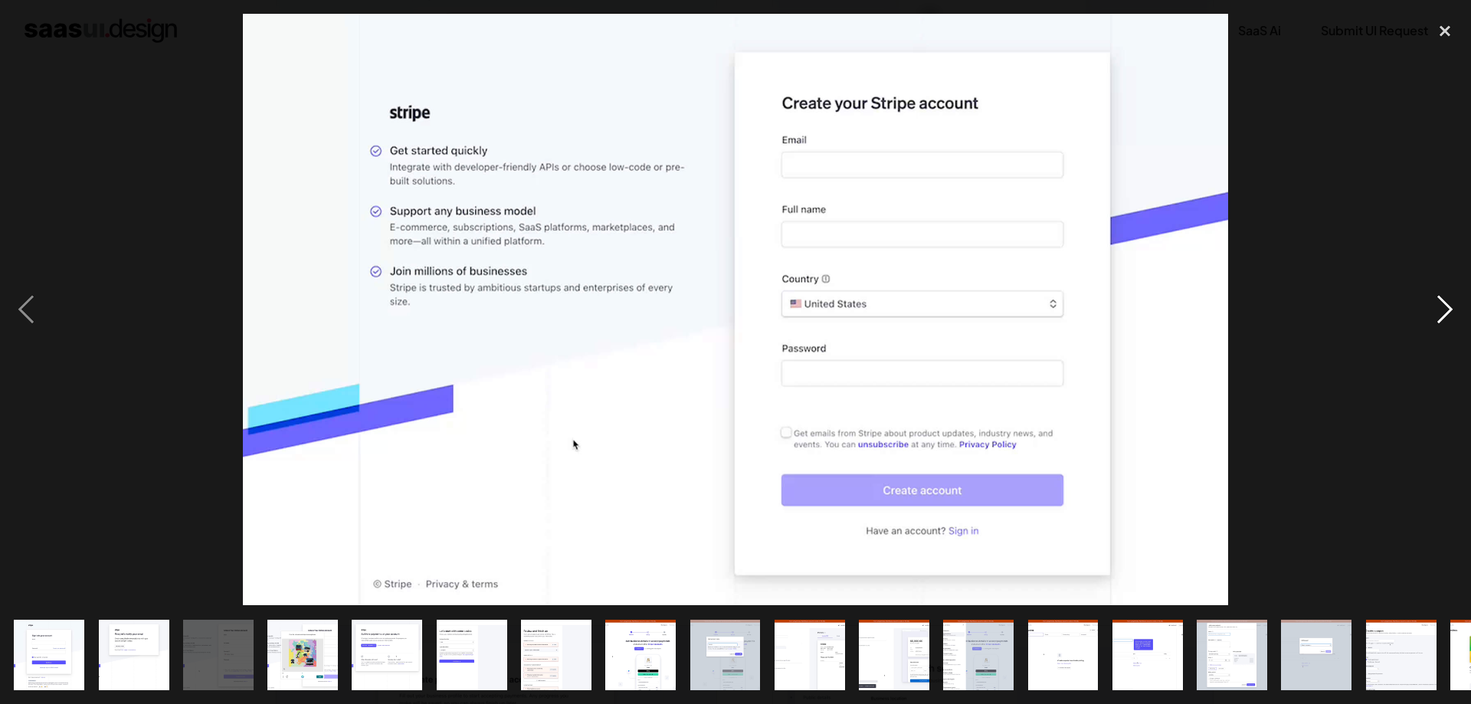
click at [1445, 320] on div "next image" at bounding box center [1445, 309] width 52 height 591
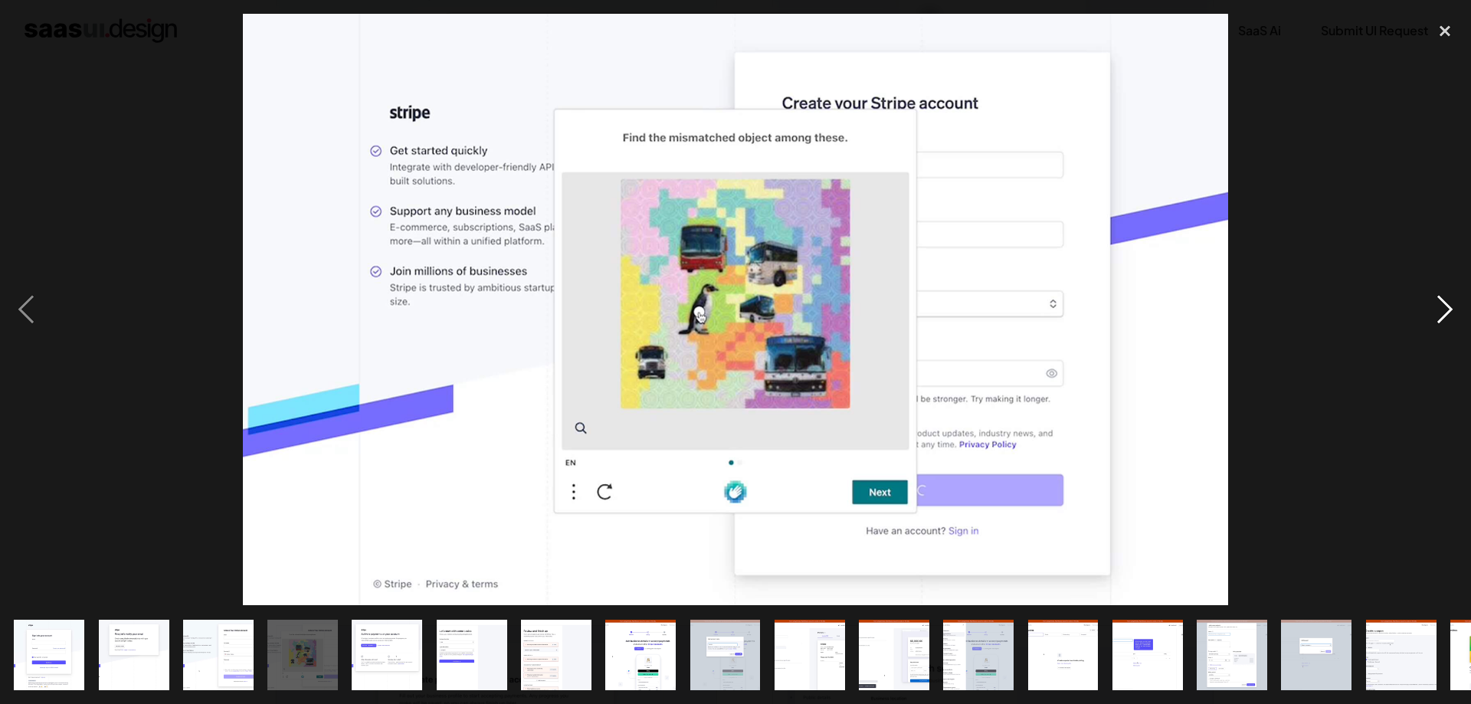
click at [1445, 320] on div "next image" at bounding box center [1445, 309] width 52 height 591
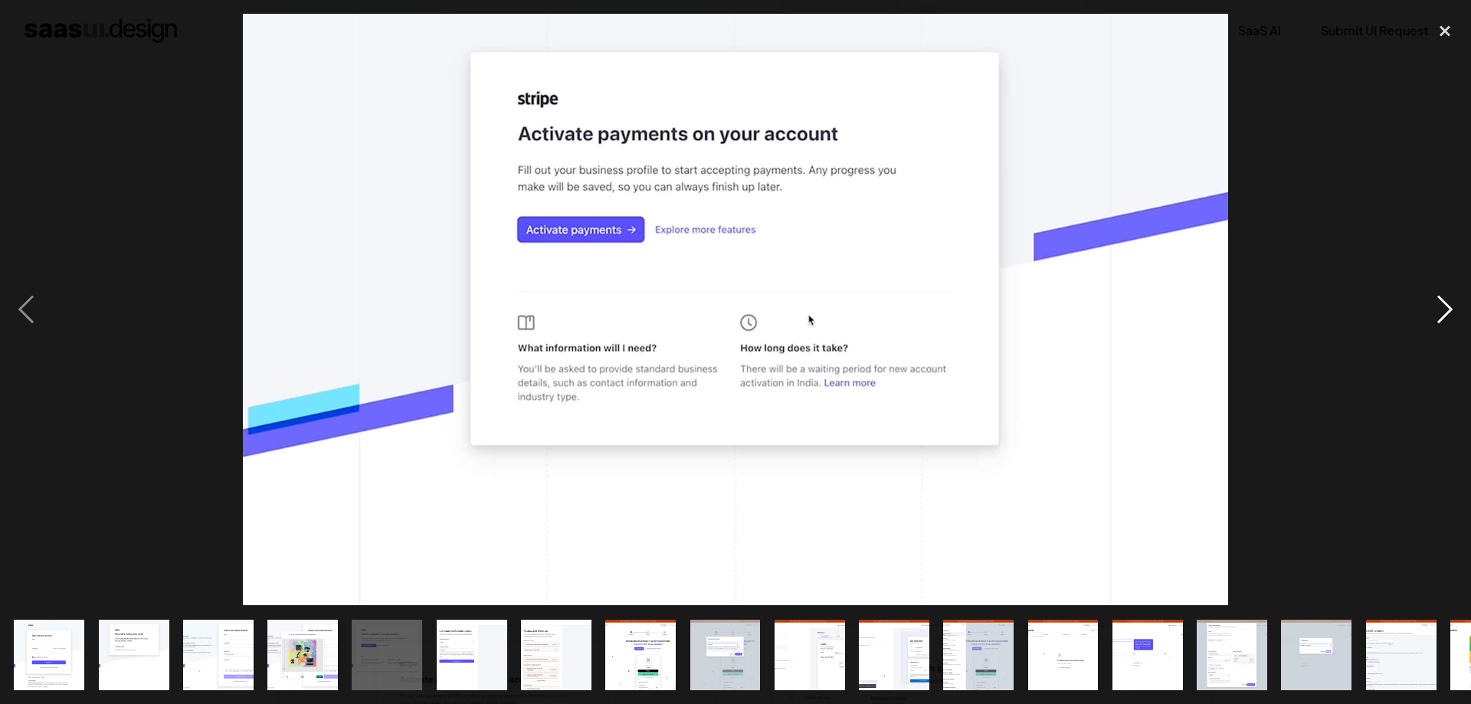
click at [1445, 320] on div "next image" at bounding box center [1445, 309] width 52 height 591
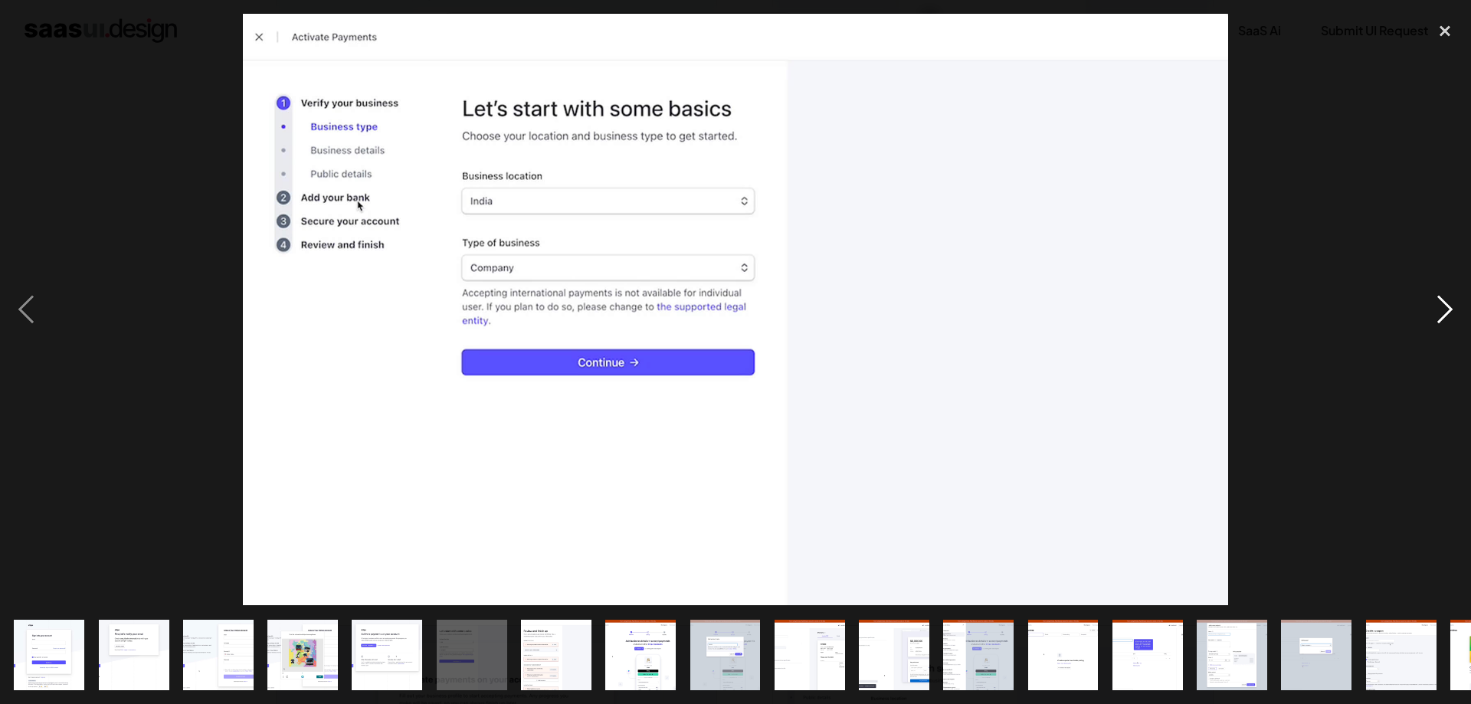
click at [1445, 320] on div "next image" at bounding box center [1445, 309] width 52 height 591
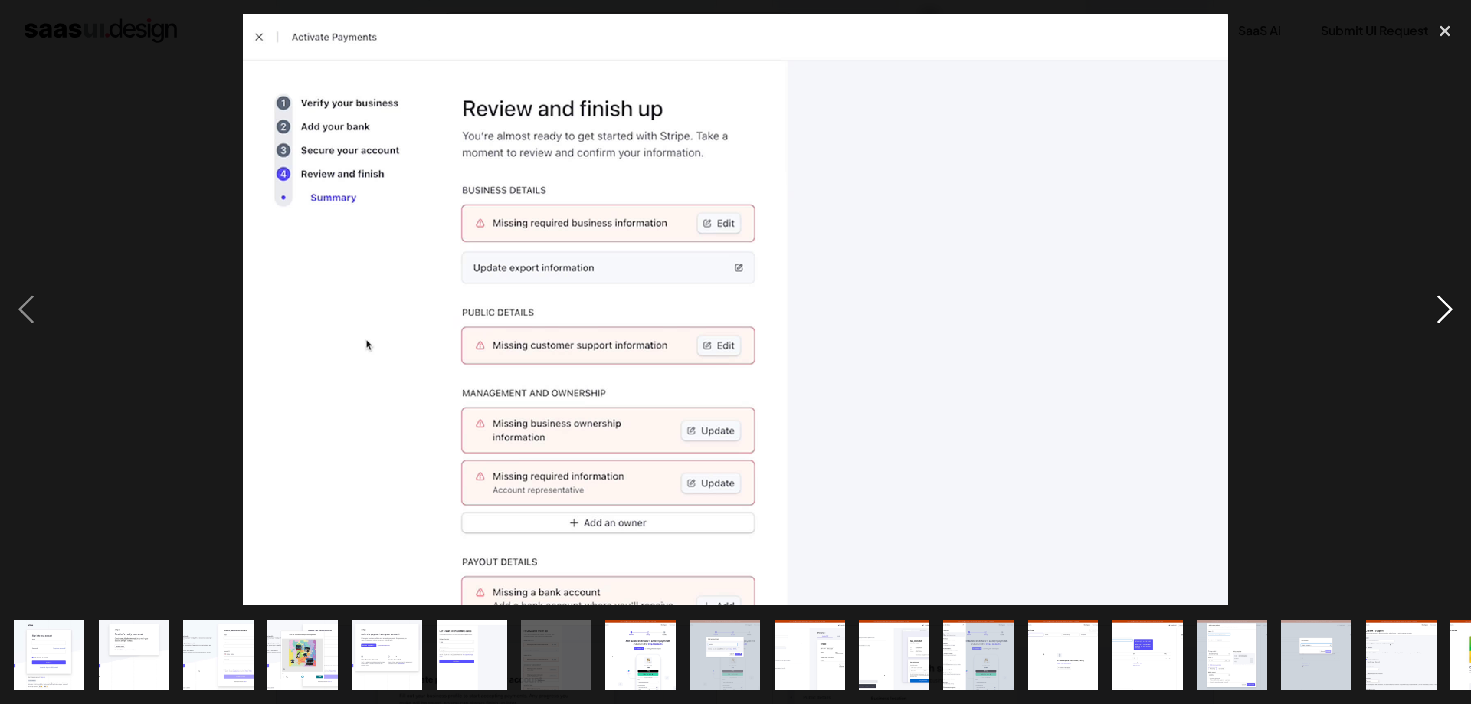
click at [1445, 320] on div "next image" at bounding box center [1445, 309] width 52 height 591
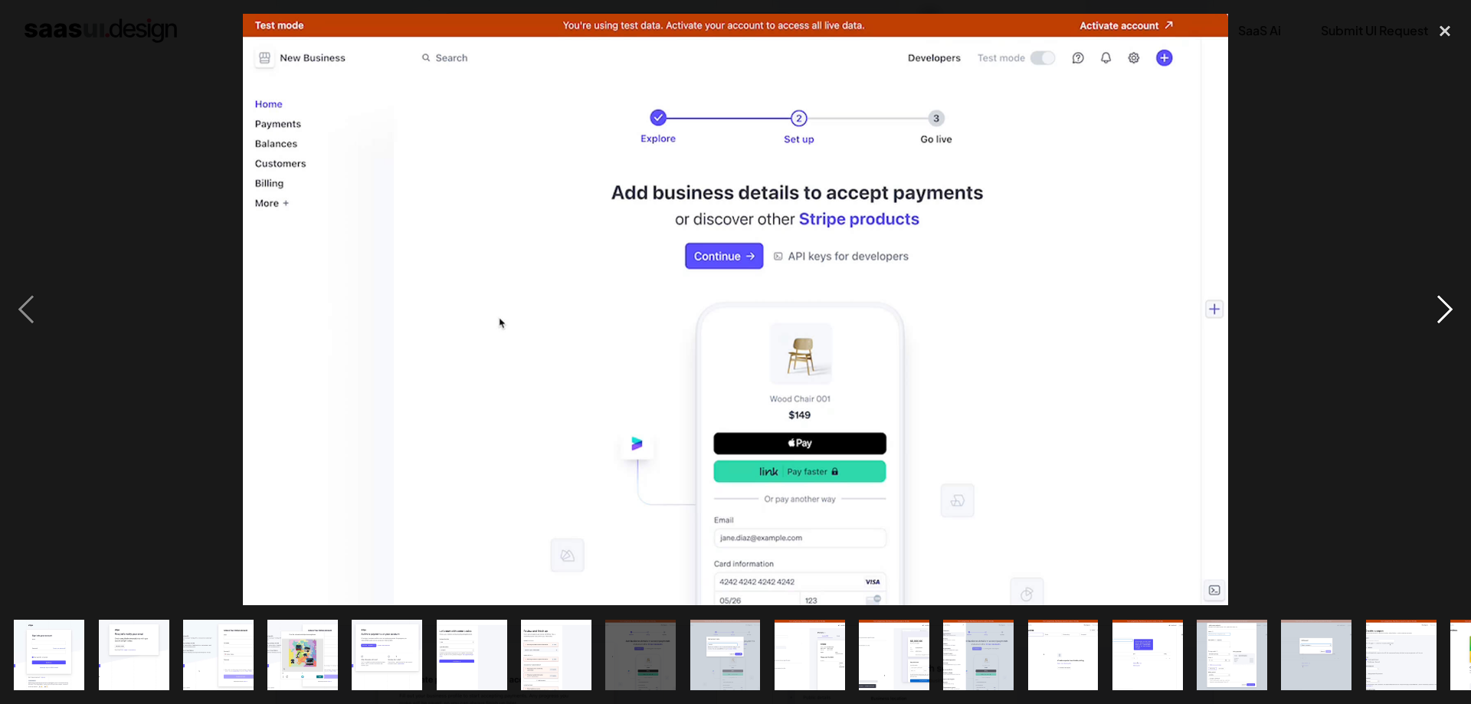
click at [1445, 320] on div "next image" at bounding box center [1445, 309] width 52 height 591
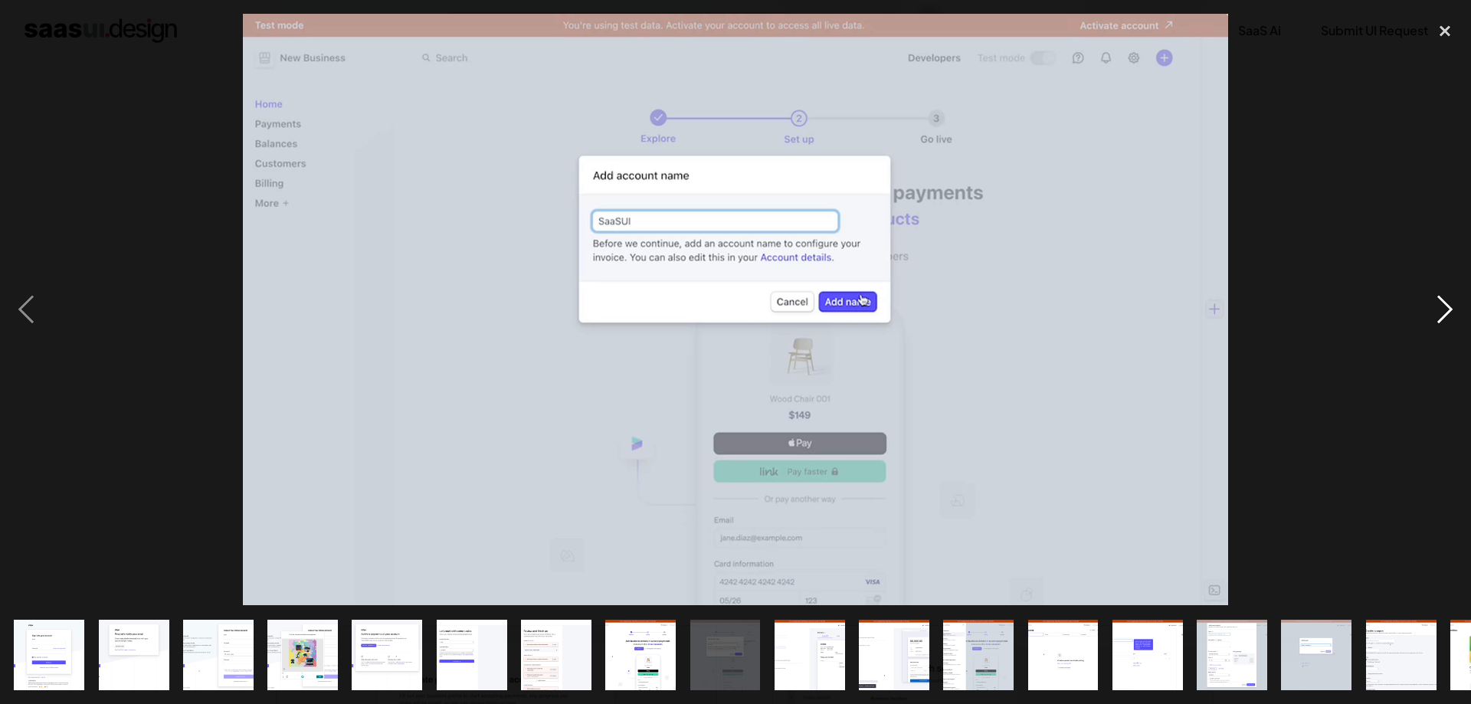
click at [1445, 320] on div "next image" at bounding box center [1445, 309] width 52 height 591
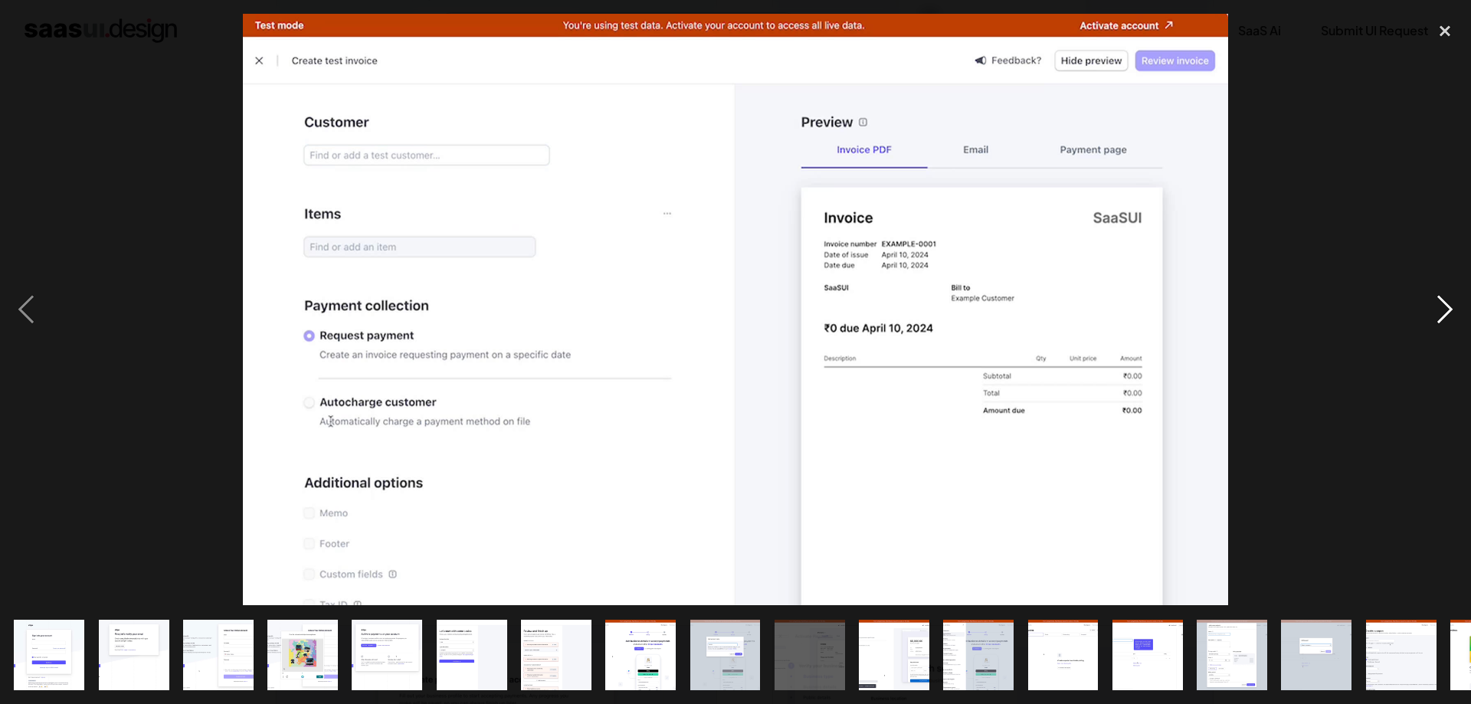
click at [1445, 320] on div "next image" at bounding box center [1445, 309] width 52 height 591
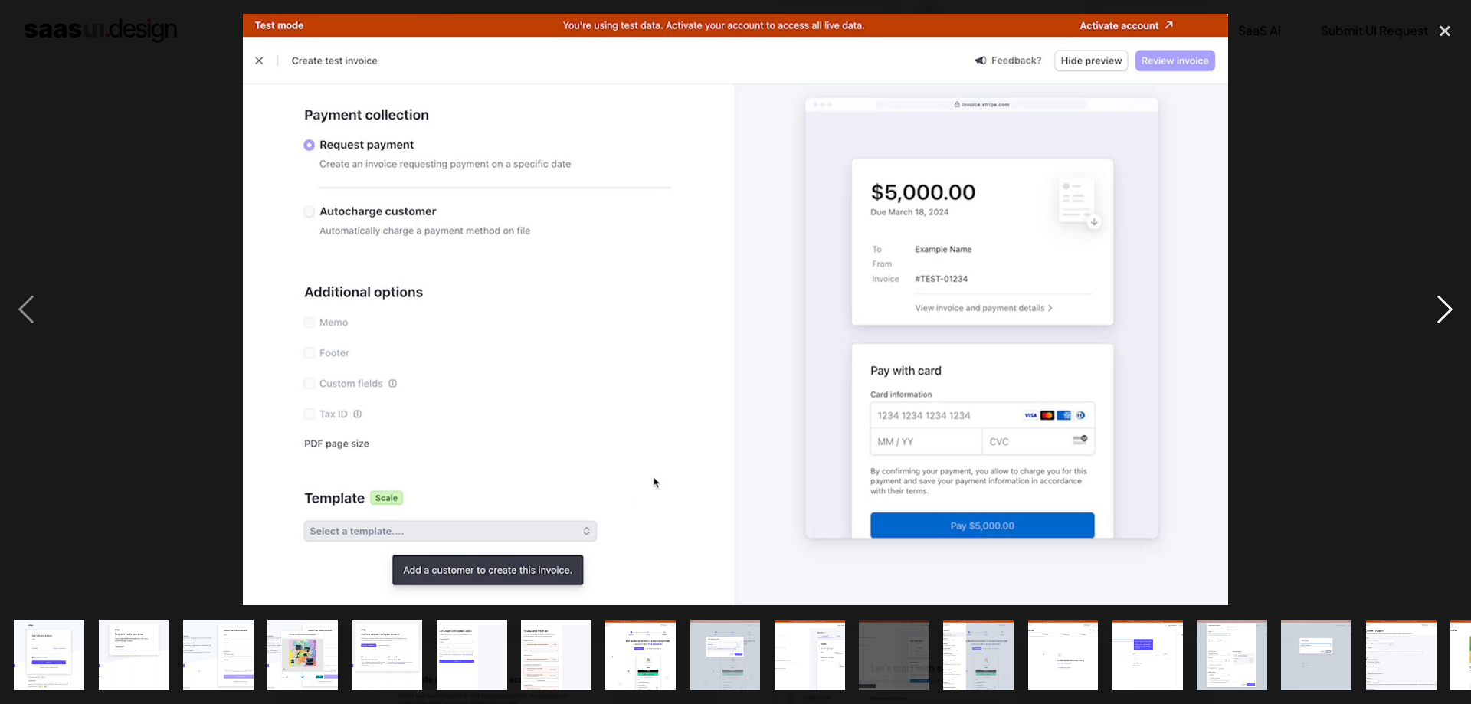
click at [1445, 320] on div "next image" at bounding box center [1445, 309] width 52 height 591
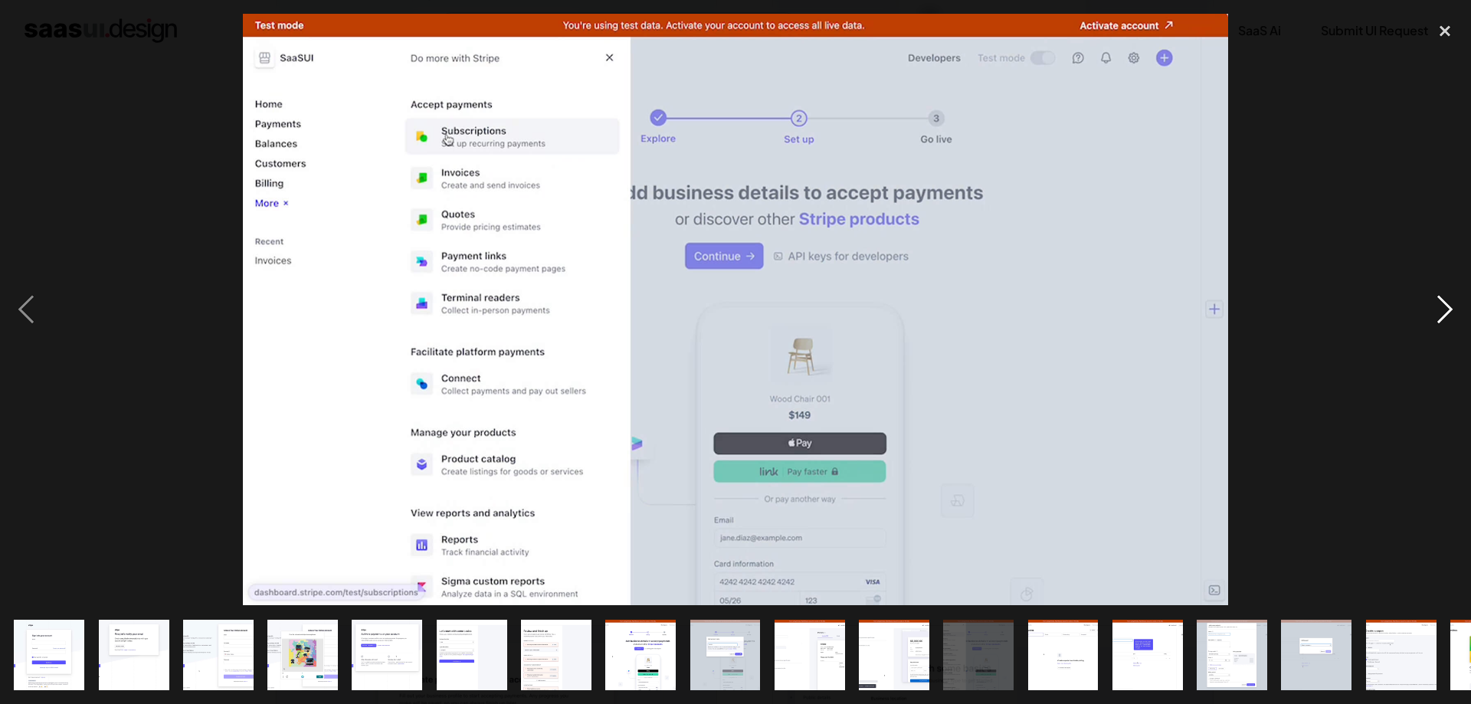
click at [1445, 320] on div "next image" at bounding box center [1445, 309] width 52 height 591
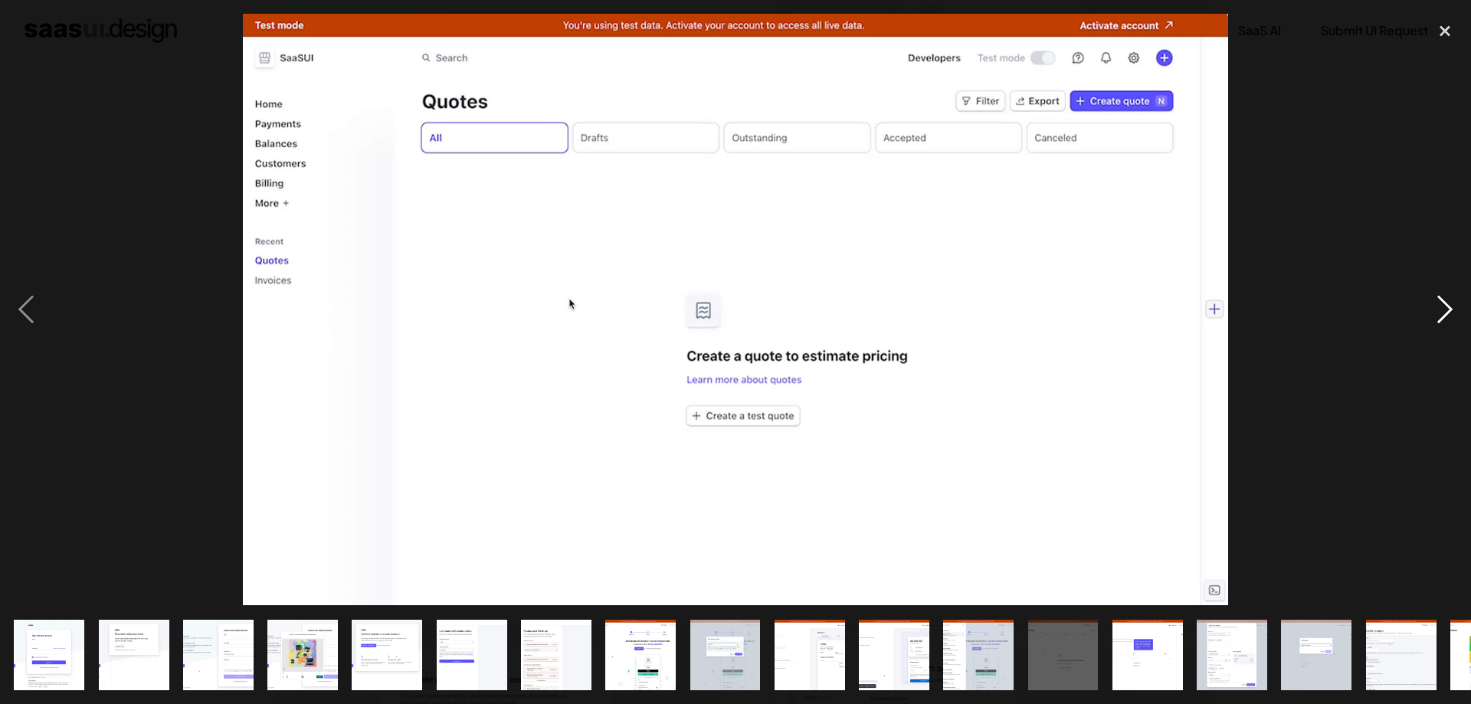
click at [1445, 320] on div "next image" at bounding box center [1445, 309] width 52 height 591
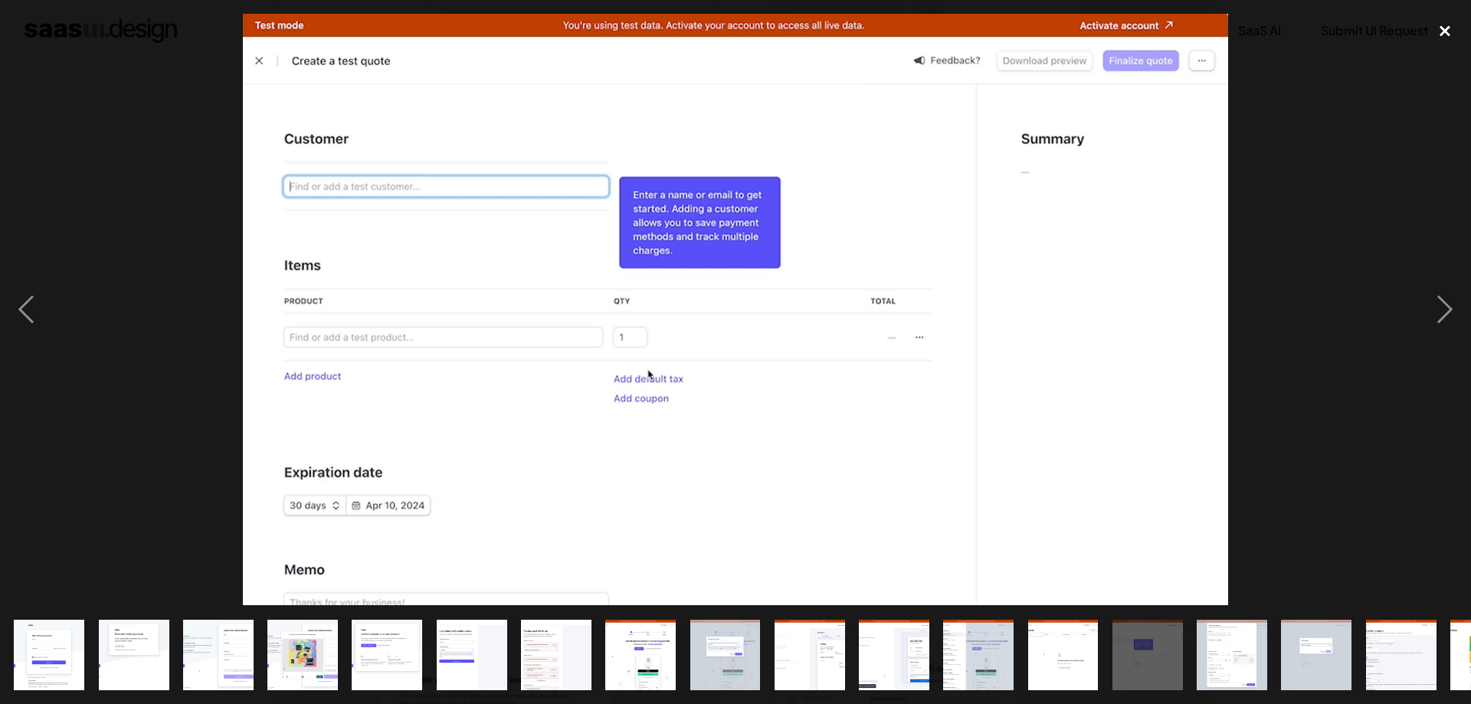
click at [1442, 32] on div "close lightbox" at bounding box center [1445, 31] width 52 height 34
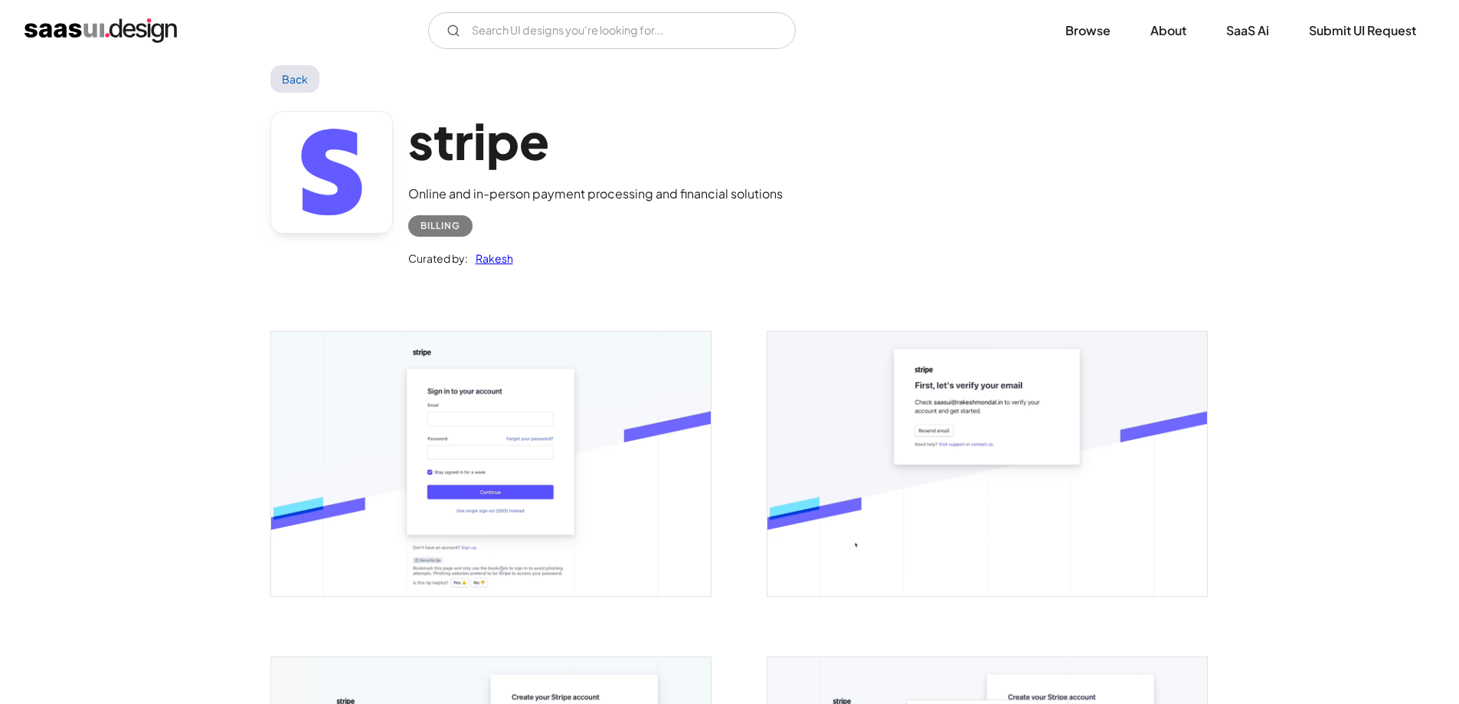
scroll to position [0, 0]
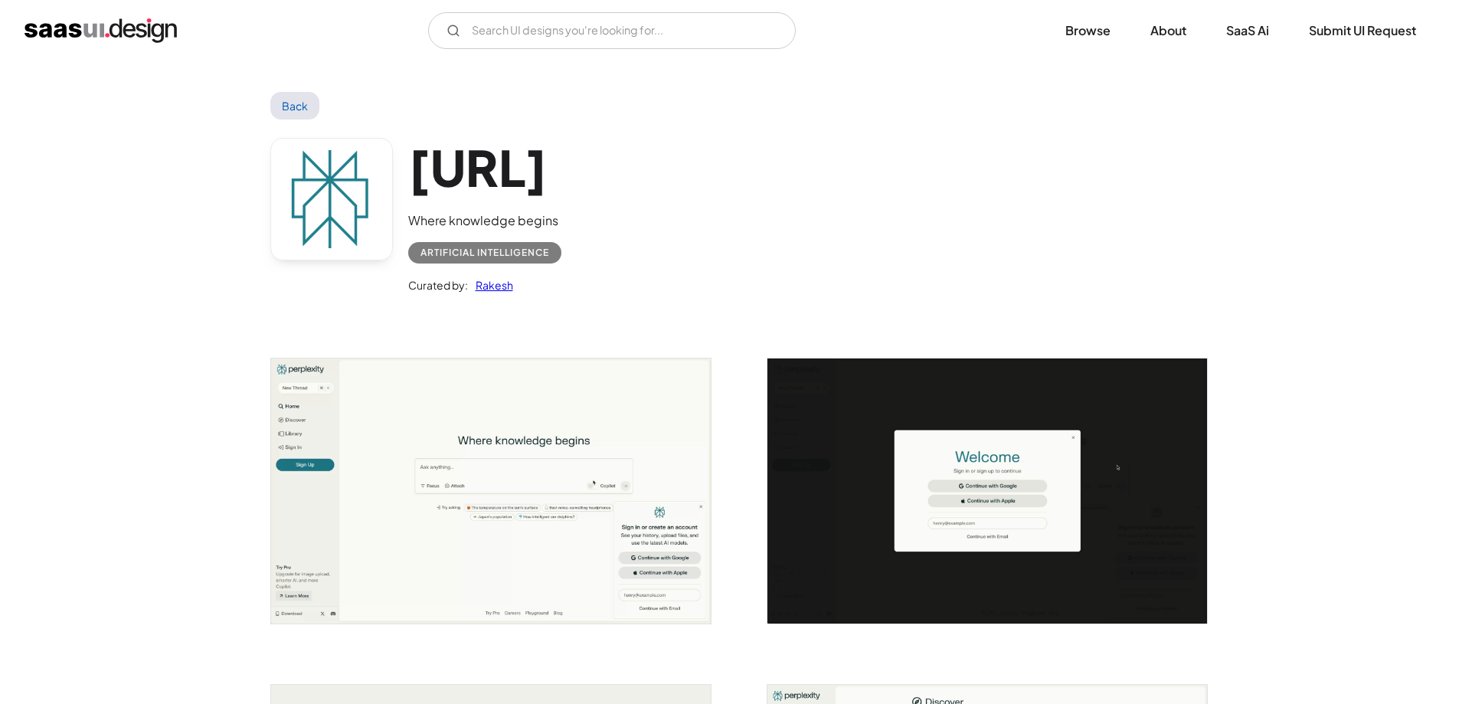
click at [646, 458] on img "open lightbox" at bounding box center [491, 490] width 440 height 264
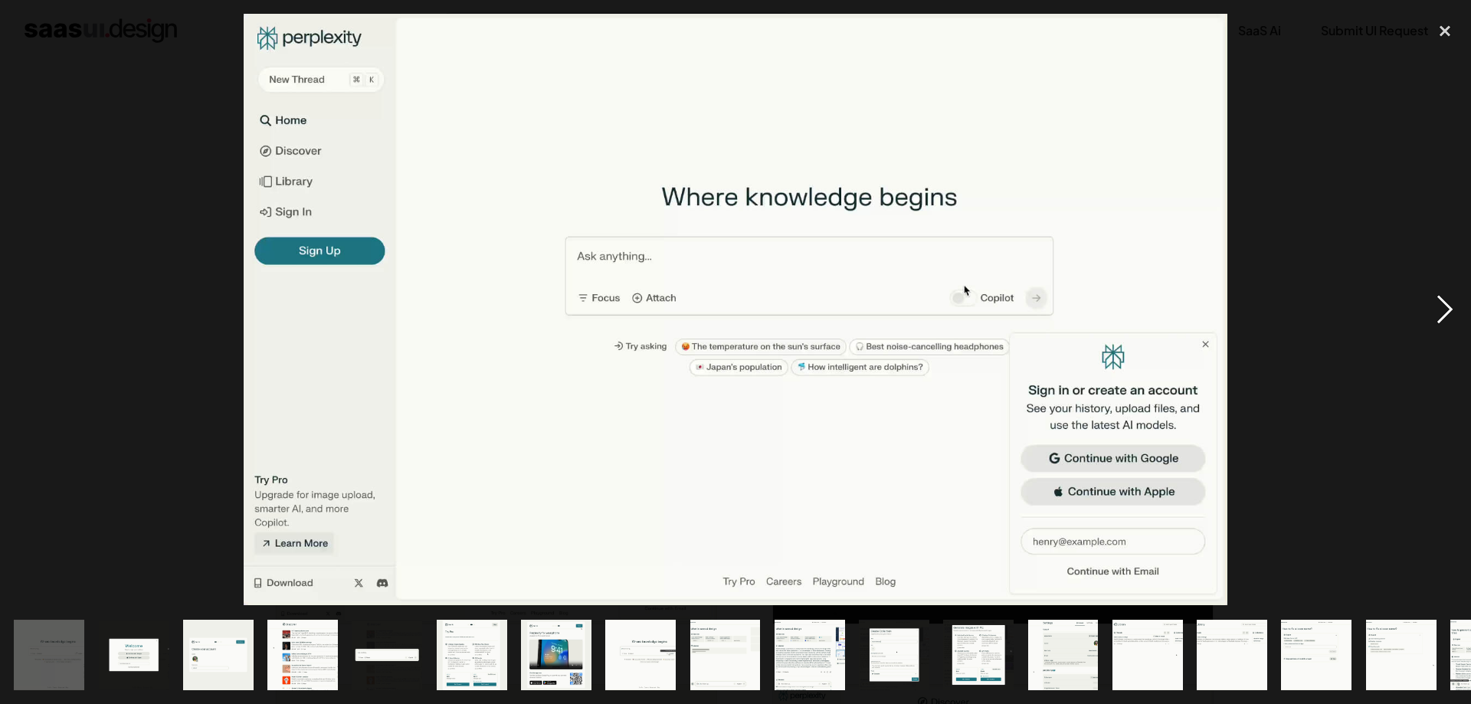
click at [1445, 306] on div "next image" at bounding box center [1445, 309] width 52 height 591
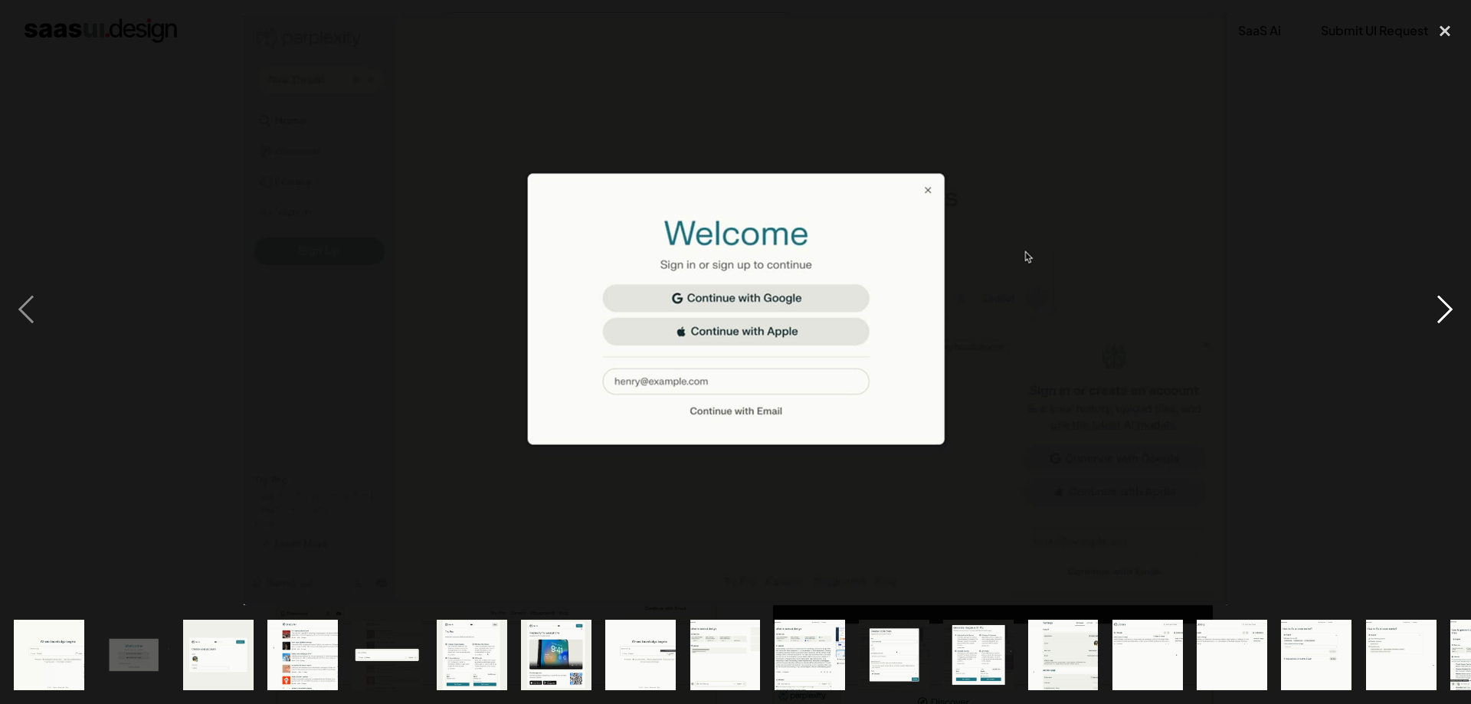
click at [1445, 306] on div "next image" at bounding box center [1445, 309] width 52 height 591
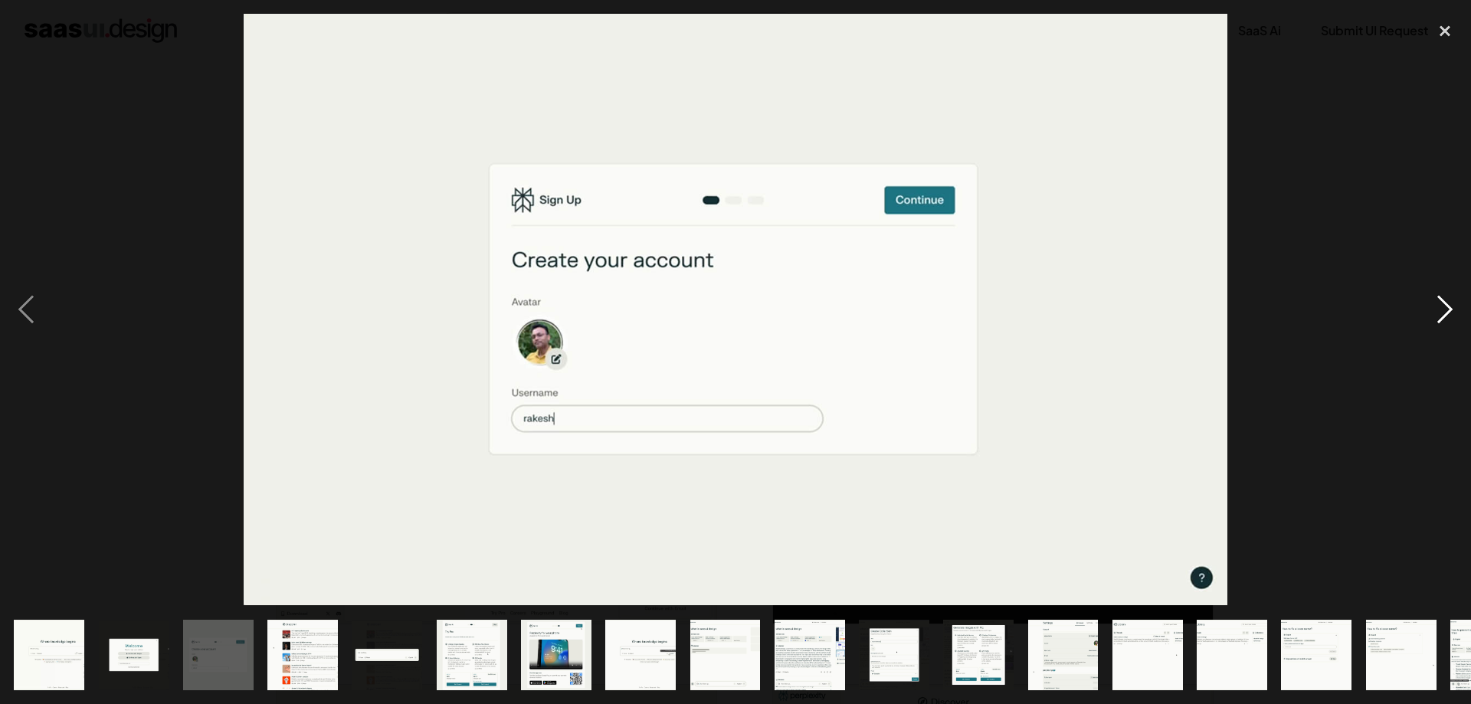
click at [1445, 306] on div "next image" at bounding box center [1445, 309] width 52 height 591
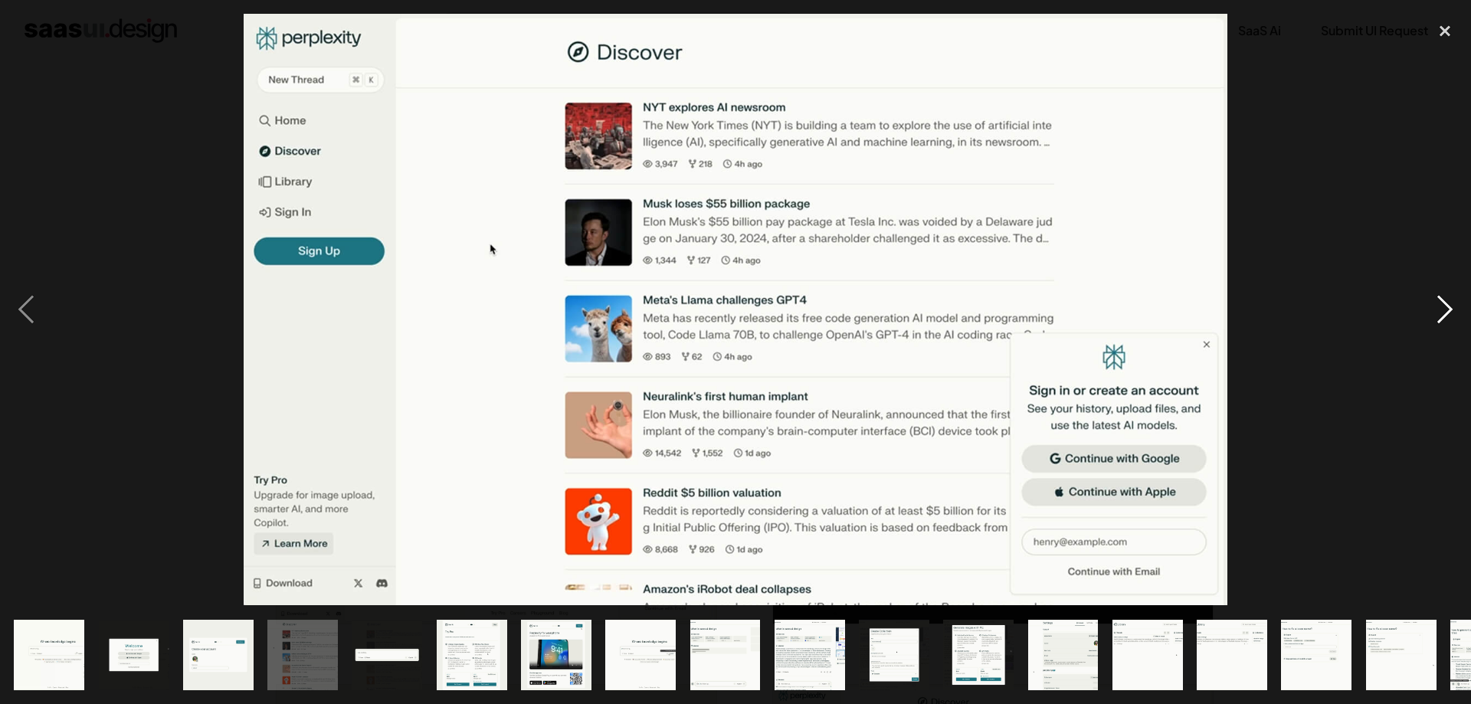
click at [1445, 306] on div "next image" at bounding box center [1445, 309] width 52 height 591
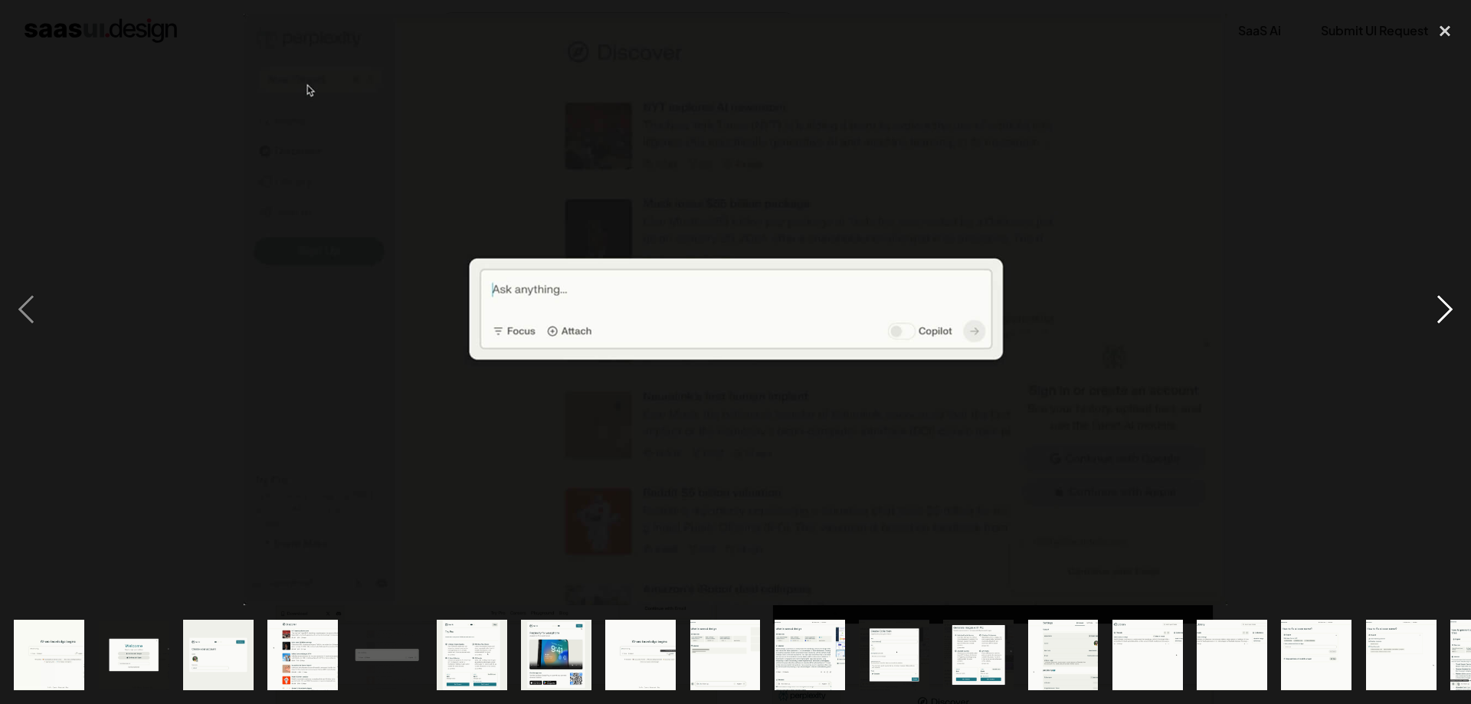
click at [1445, 306] on div "next image" at bounding box center [1445, 309] width 52 height 591
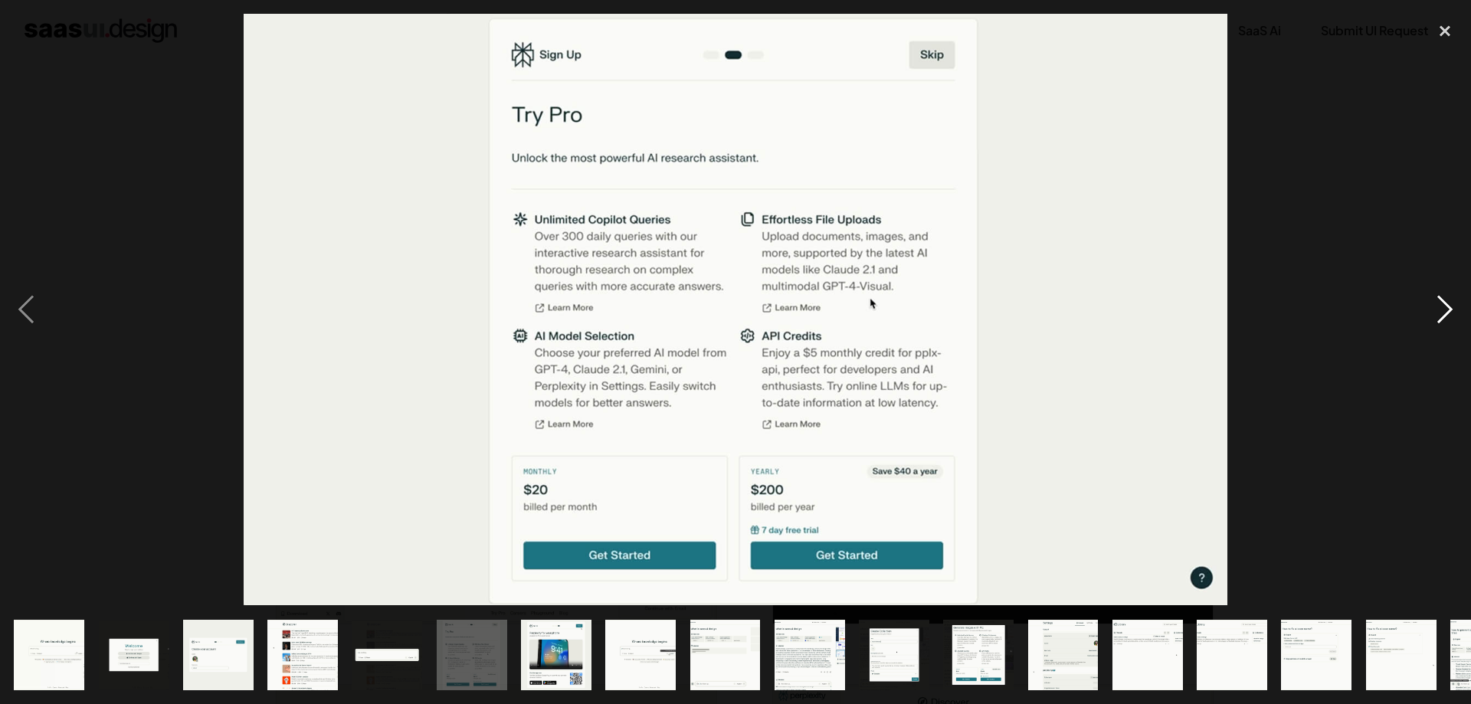
click at [1445, 306] on div "next image" at bounding box center [1445, 309] width 52 height 591
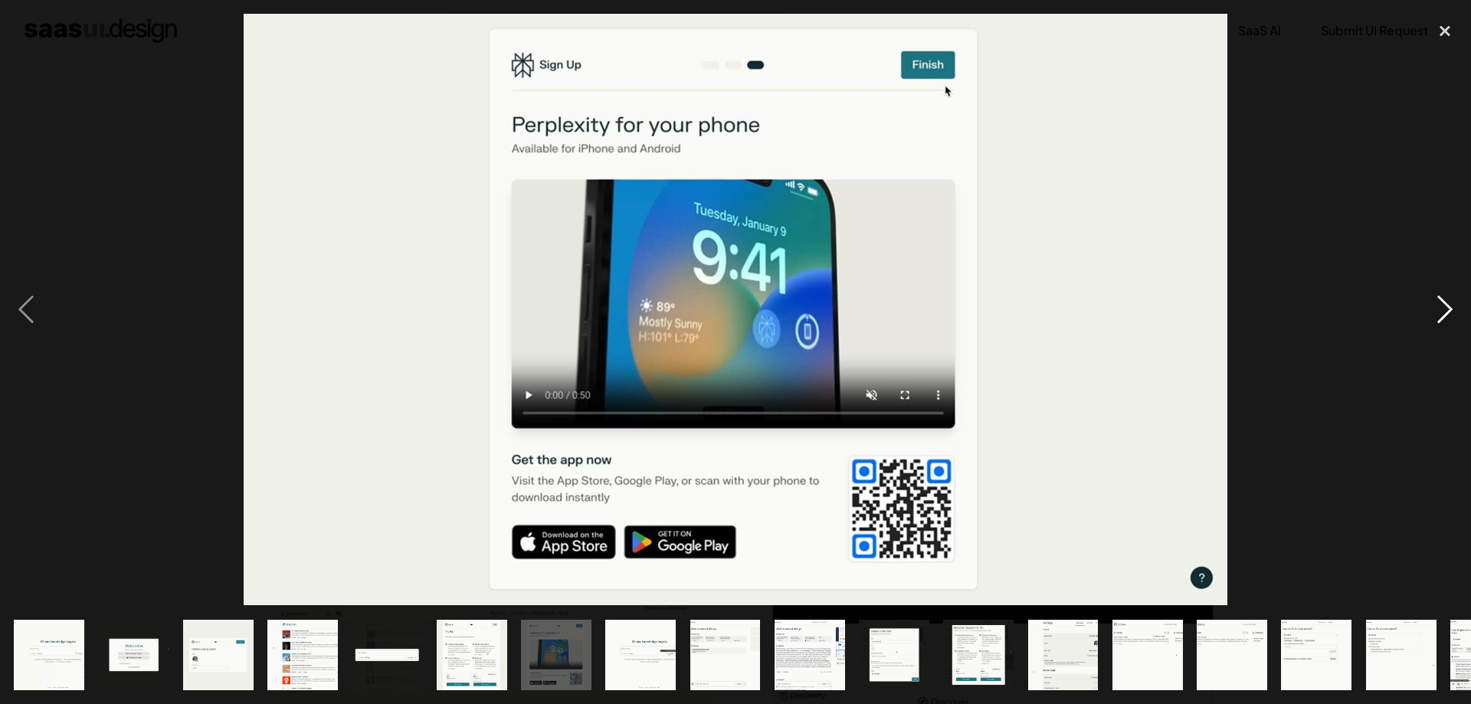
click at [1445, 306] on div "next image" at bounding box center [1445, 309] width 52 height 591
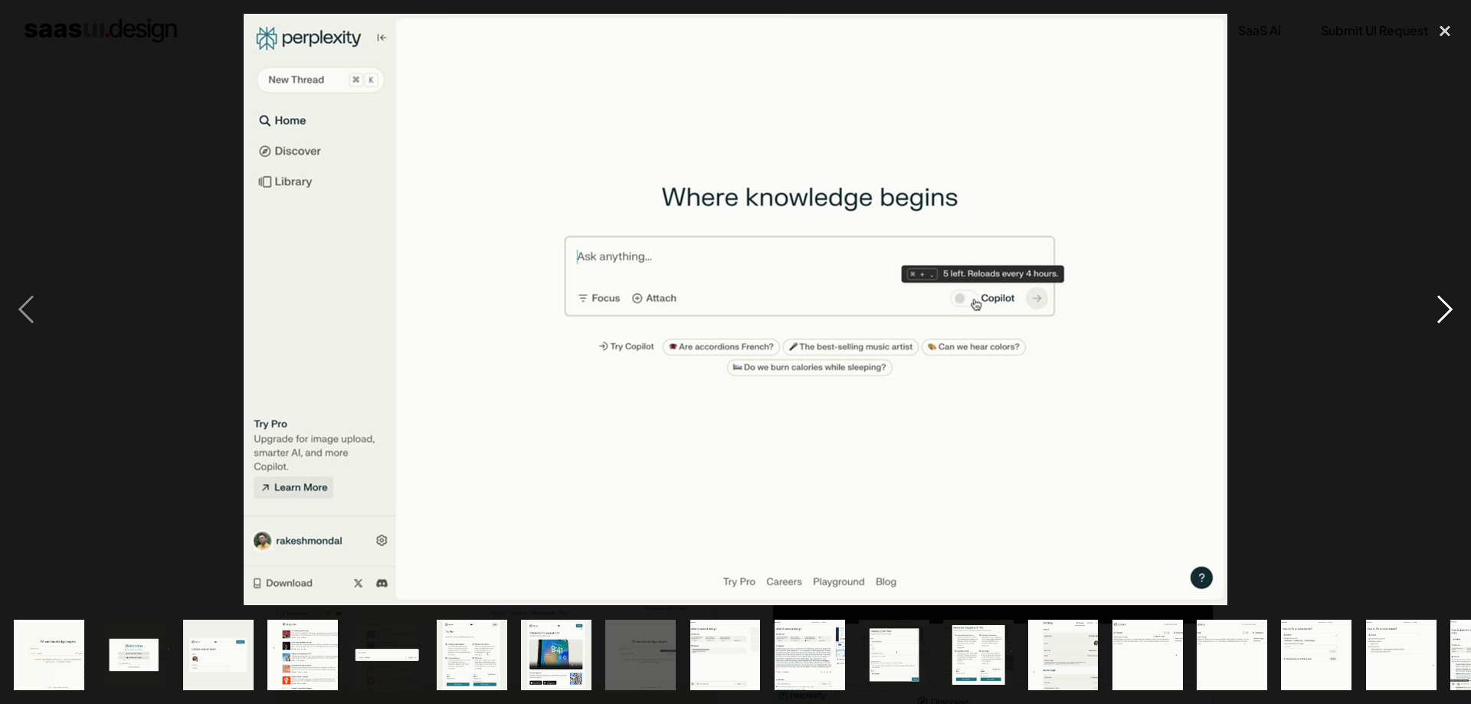
click at [1445, 306] on div "next image" at bounding box center [1445, 309] width 52 height 591
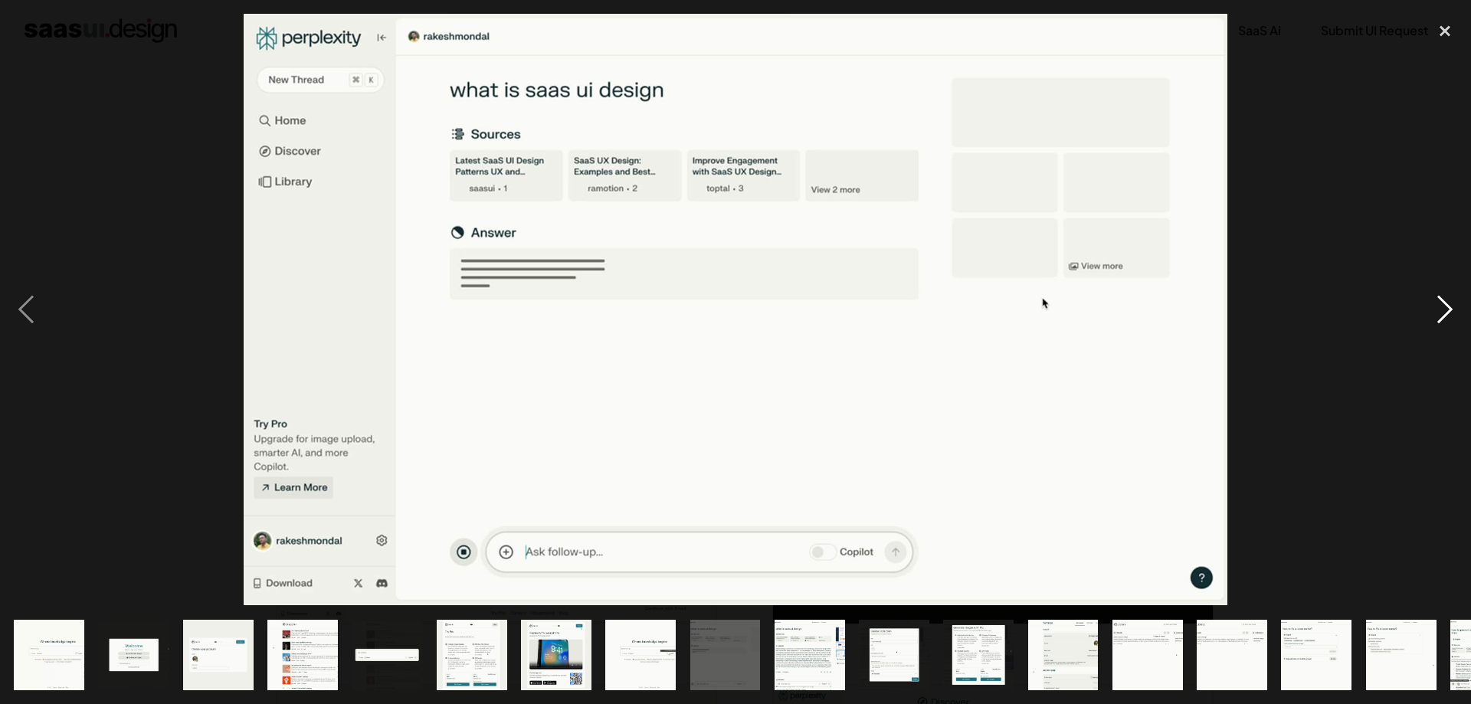
click at [1445, 306] on div "next image" at bounding box center [1445, 309] width 52 height 591
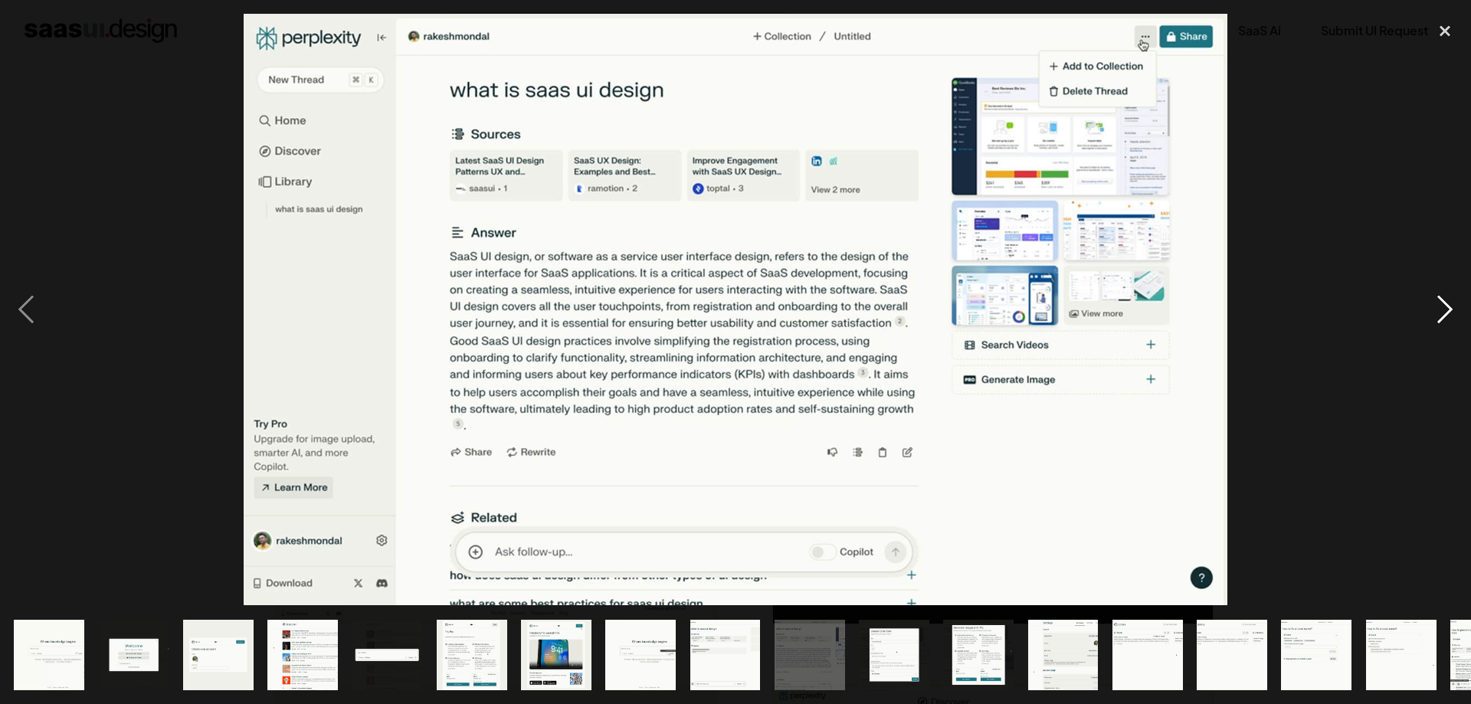
click at [1445, 306] on div "next image" at bounding box center [1445, 309] width 52 height 591
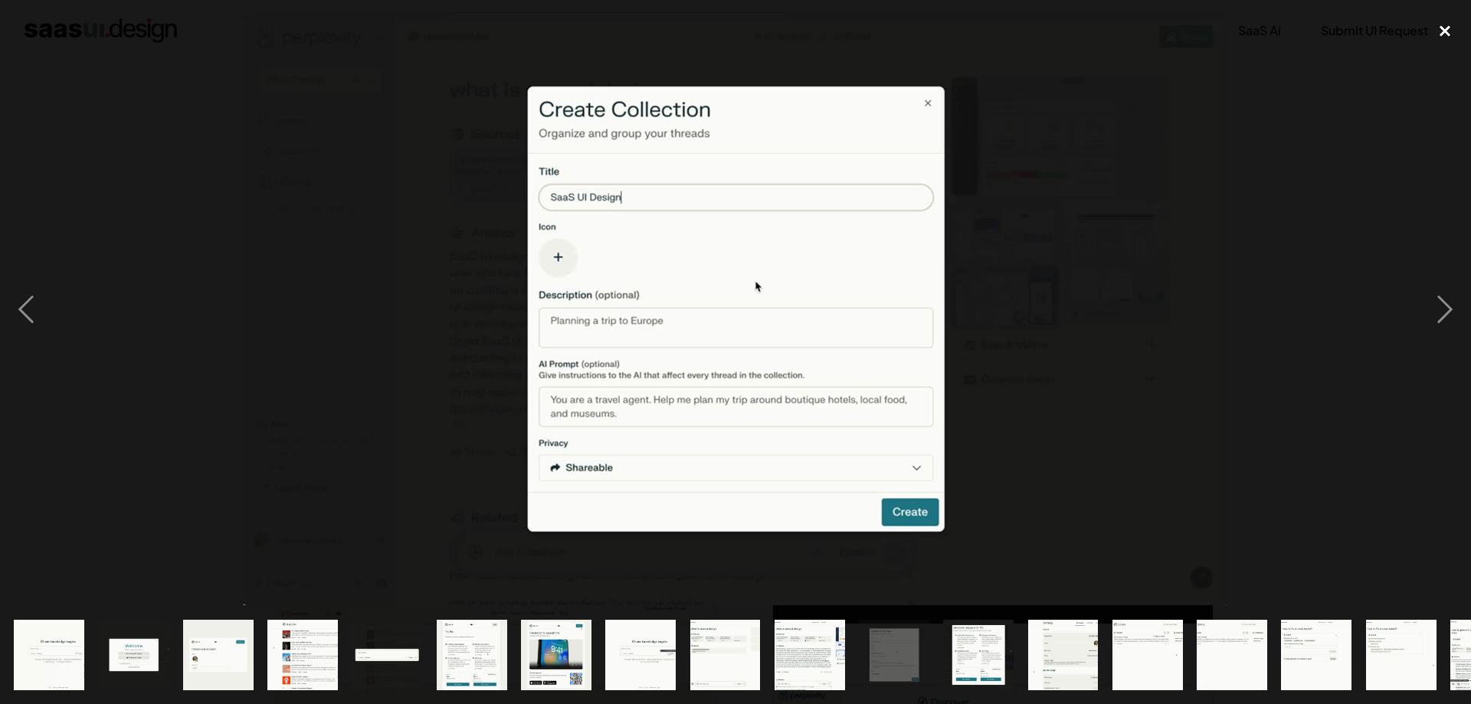
click at [1438, 29] on div "close lightbox" at bounding box center [1445, 31] width 52 height 34
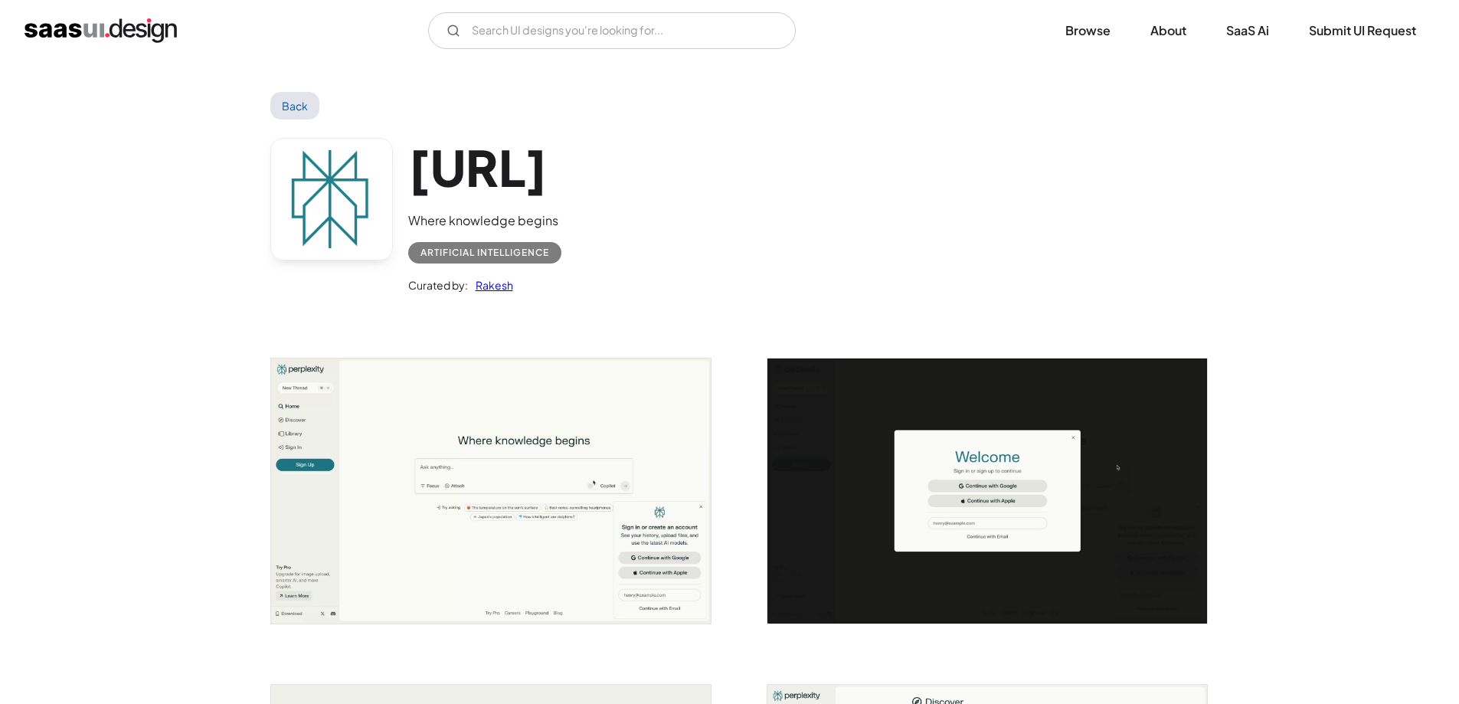
click at [561, 188] on h1 "[URL]" at bounding box center [484, 167] width 153 height 59
click at [476, 254] on div "Artificial Intelligence" at bounding box center [485, 253] width 129 height 18
click at [313, 226] on link at bounding box center [331, 199] width 123 height 123
